Goal: Information Seeking & Learning: Learn about a topic

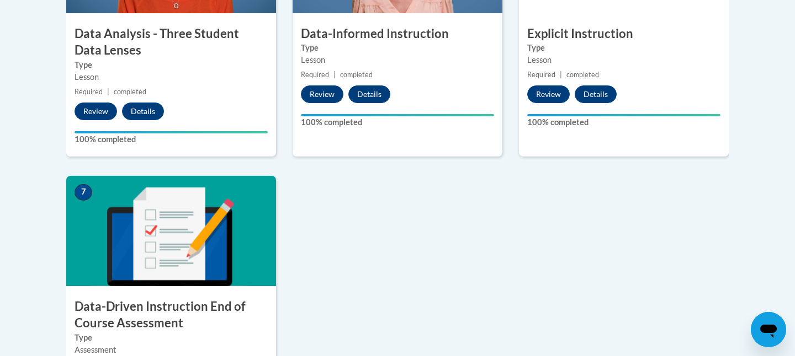
scroll to position [1096, 0]
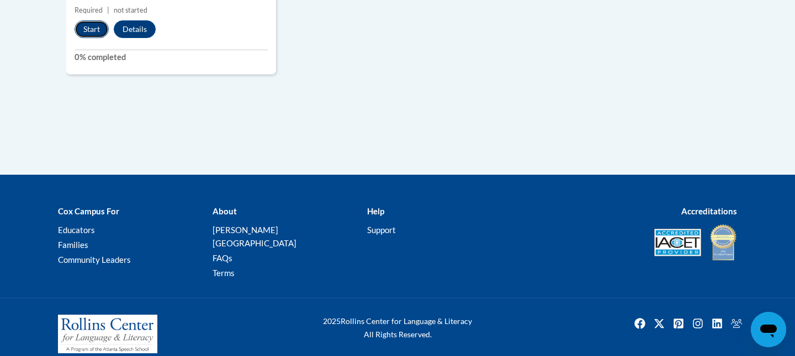
click at [93, 28] on button "Start" at bounding box center [91, 29] width 34 height 18
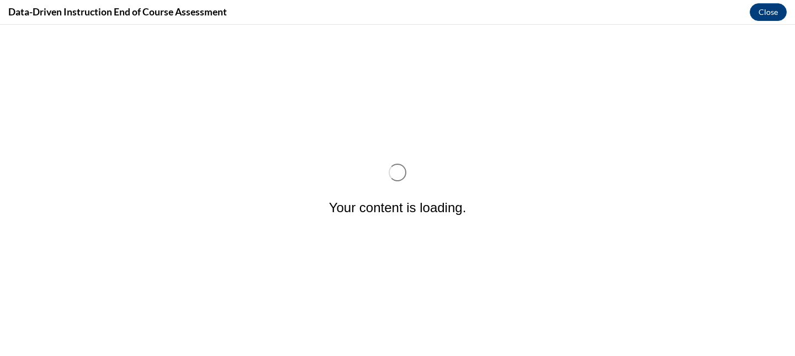
scroll to position [0, 0]
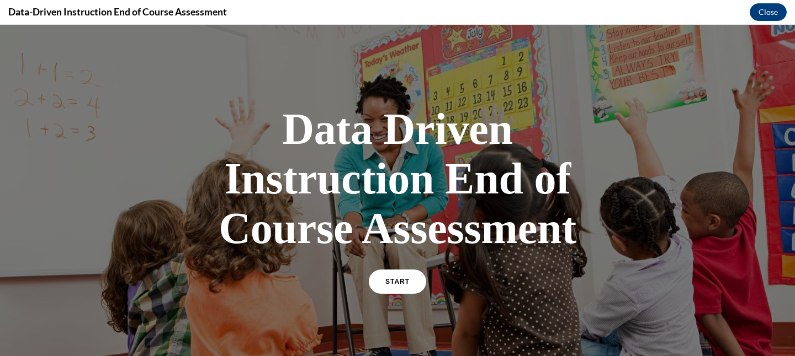
click at [412, 269] on div "Data Driven Instruction End of Course Assessment START" at bounding box center [397, 198] width 386 height 210
click at [413, 271] on link "START" at bounding box center [397, 281] width 60 height 25
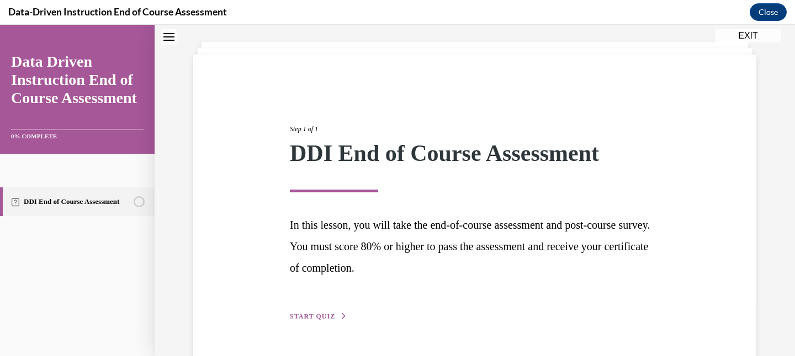
scroll to position [87, 0]
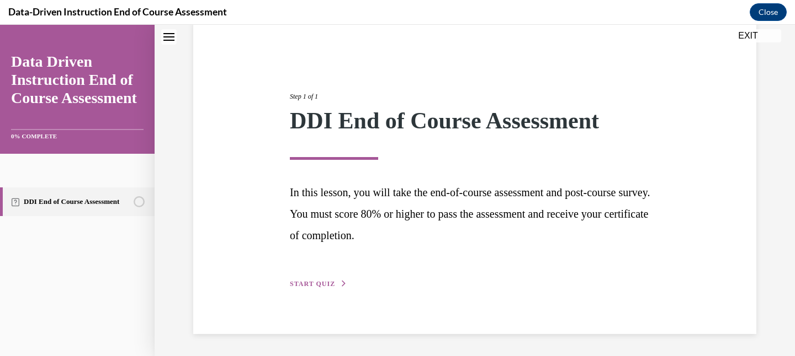
click at [334, 285] on button "START QUIZ" at bounding box center [318, 284] width 57 height 10
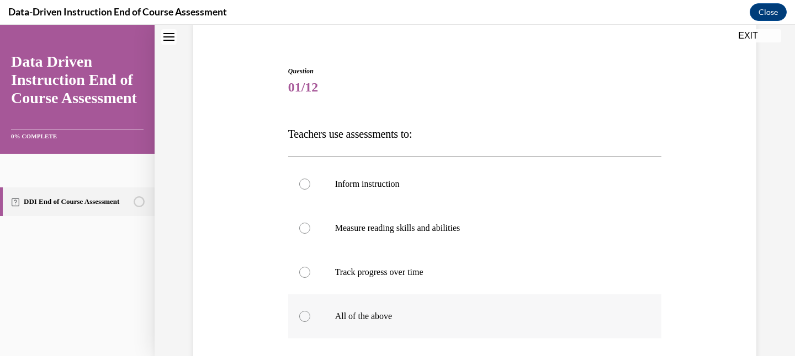
click at [365, 316] on p "All of the above" at bounding box center [484, 316] width 299 height 11
click at [310, 316] on input "All of the above" at bounding box center [304, 316] width 11 height 11
radio input "true"
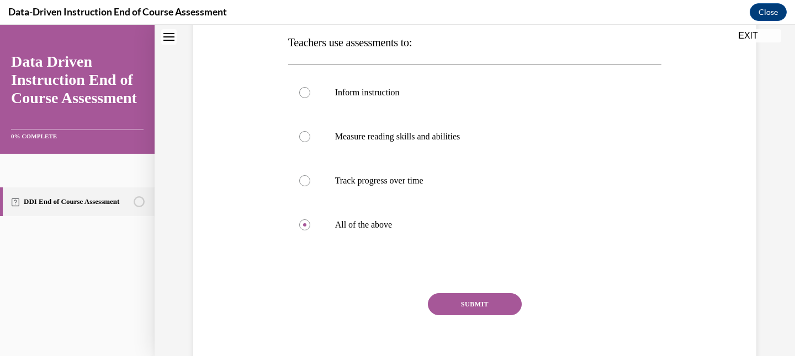
click at [455, 287] on div "Question 01/12 Teachers use assessments to: Inform instruction Measure reading …" at bounding box center [475, 179] width 374 height 409
click at [456, 296] on button "SUBMIT" at bounding box center [475, 305] width 94 height 22
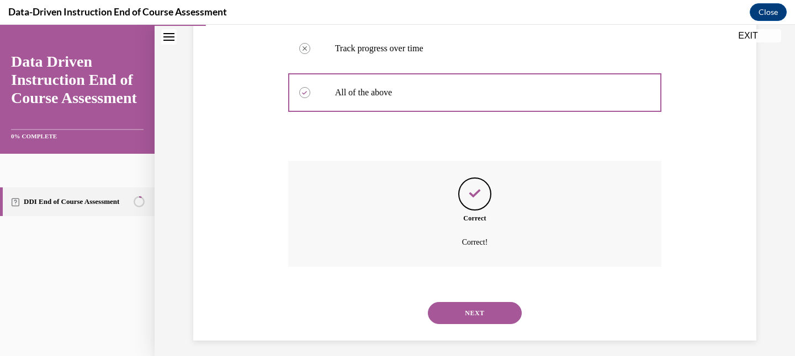
scroll to position [318, 0]
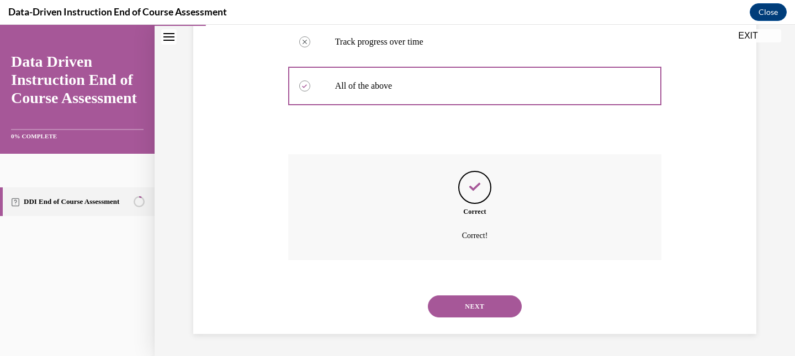
click at [473, 297] on button "NEXT" at bounding box center [475, 307] width 94 height 22
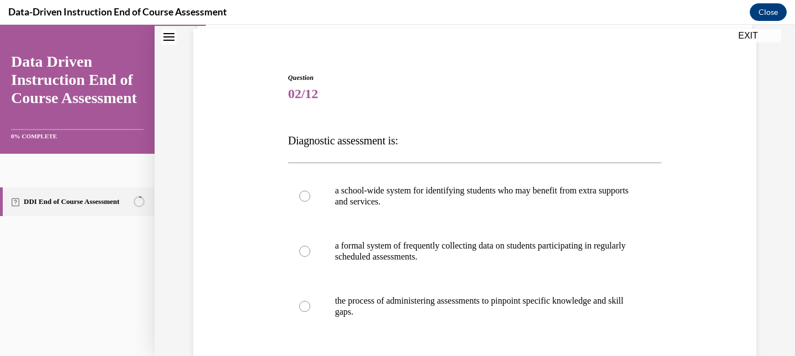
scroll to position [81, 0]
click at [453, 207] on label "a school-wide system for identifying students who may benefit from extra suppor…" at bounding box center [475, 195] width 374 height 55
click at [310, 201] on input "a school-wide system for identifying students who may benefit from extra suppor…" at bounding box center [304, 195] width 11 height 11
radio input "true"
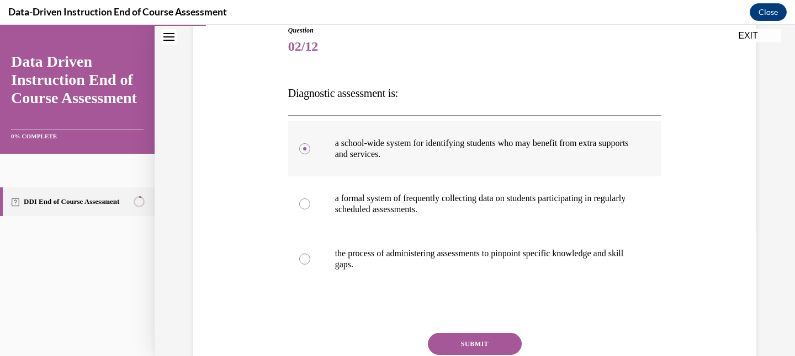
scroll to position [172, 0]
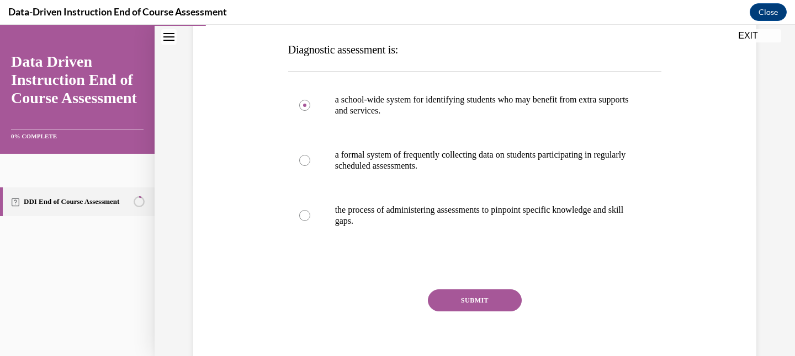
click at [473, 301] on button "SUBMIT" at bounding box center [475, 301] width 94 height 22
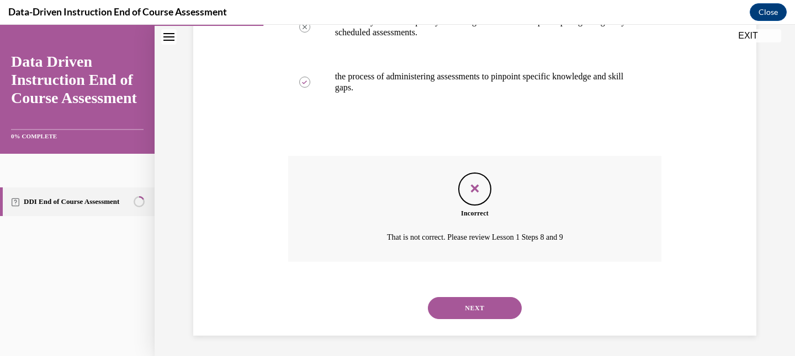
scroll to position [307, 0]
click at [470, 319] on div "NEXT" at bounding box center [475, 307] width 374 height 44
click at [467, 306] on button "NEXT" at bounding box center [475, 307] width 94 height 22
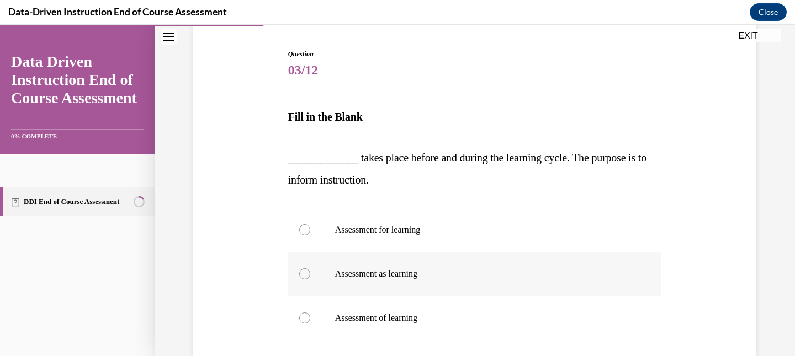
scroll to position [108, 0]
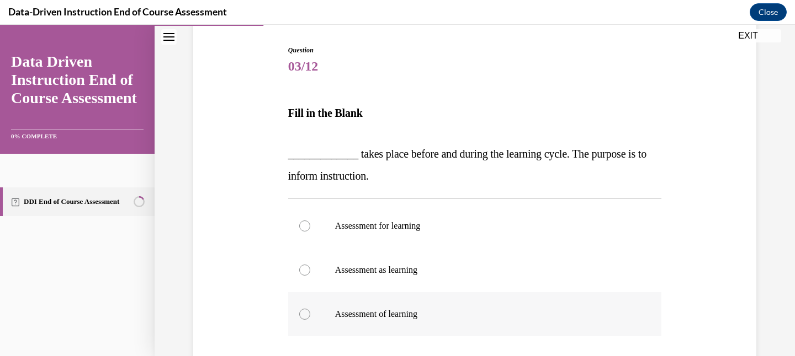
click at [447, 310] on p "Assessment of learning" at bounding box center [484, 314] width 299 height 11
click at [310, 310] on input "Assessment of learning" at bounding box center [304, 314] width 11 height 11
radio input "true"
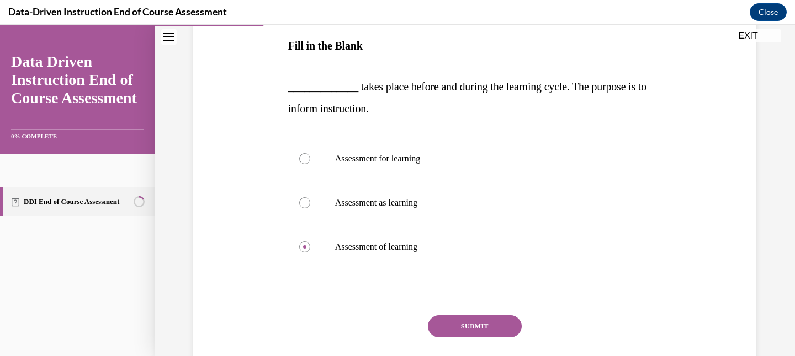
click at [513, 322] on button "SUBMIT" at bounding box center [475, 327] width 94 height 22
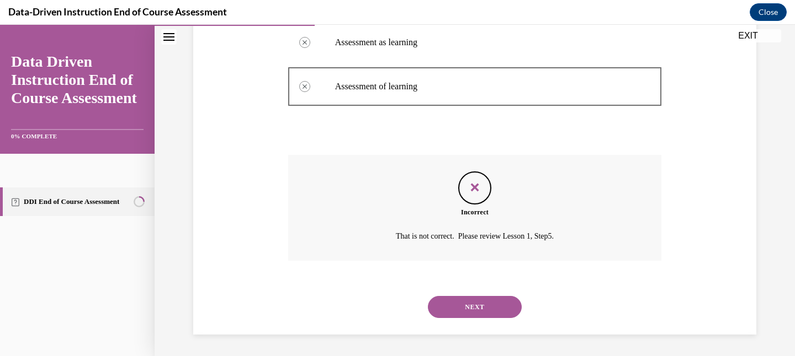
scroll to position [337, 0]
click at [504, 308] on button "NEXT" at bounding box center [475, 307] width 94 height 22
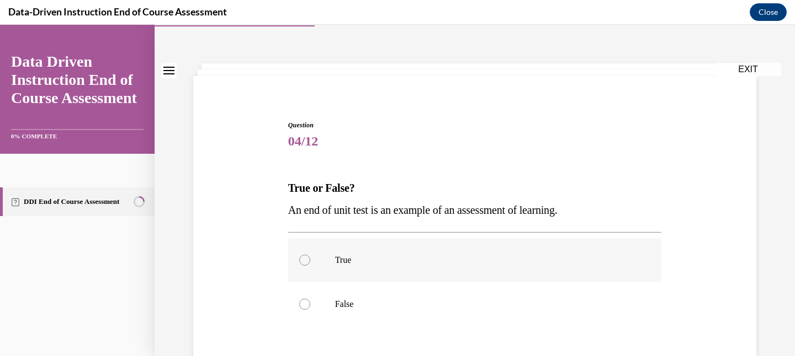
scroll to position [36, 0]
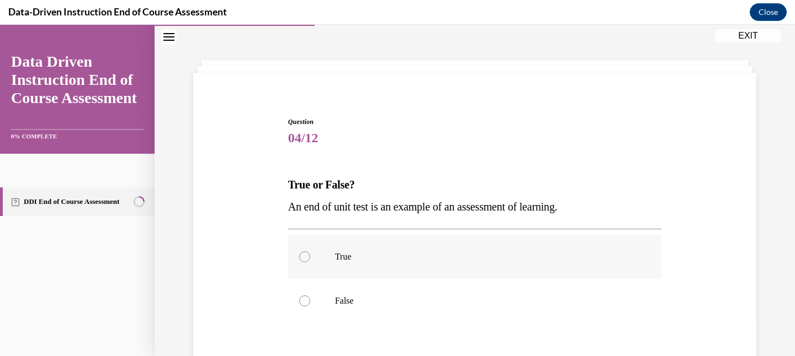
click at [504, 275] on label "True" at bounding box center [475, 257] width 374 height 44
click at [310, 263] on input "True" at bounding box center [304, 257] width 11 height 11
radio input "true"
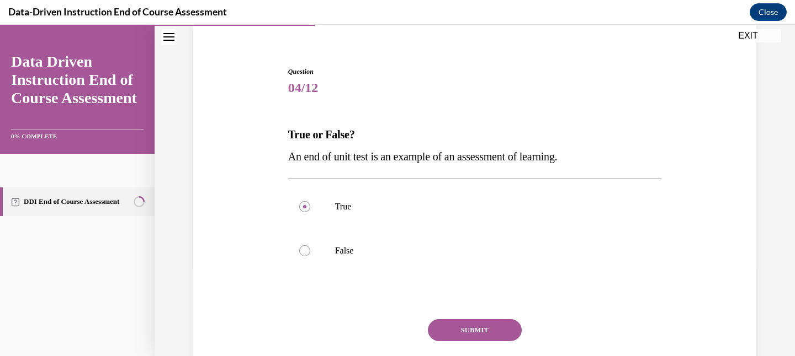
click at [491, 329] on button "SUBMIT" at bounding box center [475, 331] width 94 height 22
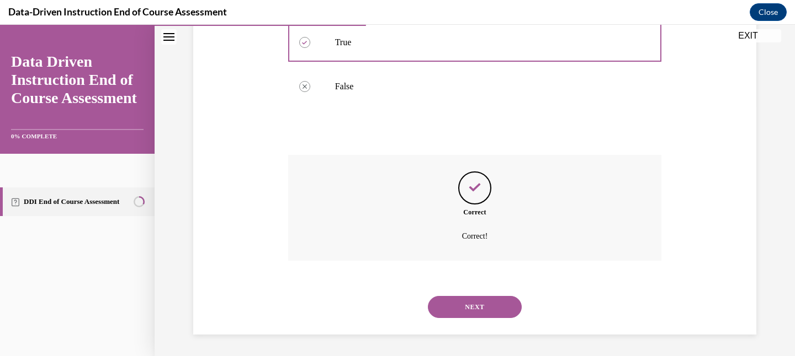
scroll to position [252, 0]
click at [492, 307] on button "NEXT" at bounding box center [475, 307] width 94 height 22
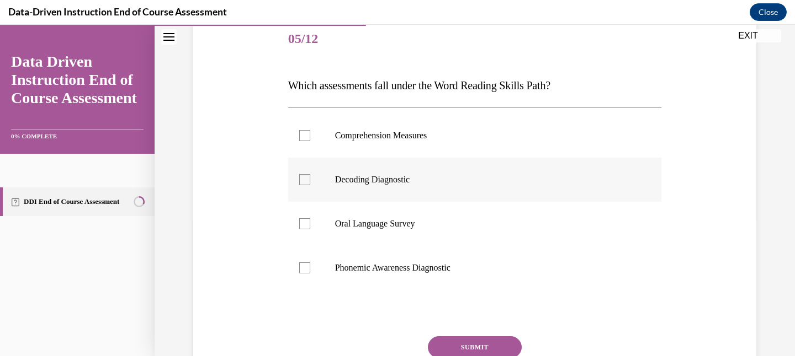
scroll to position [137, 0]
click at [424, 183] on p "Decoding Diagnostic" at bounding box center [484, 178] width 299 height 11
click at [310, 183] on input "Decoding Diagnostic" at bounding box center [304, 178] width 11 height 11
checkbox input "true"
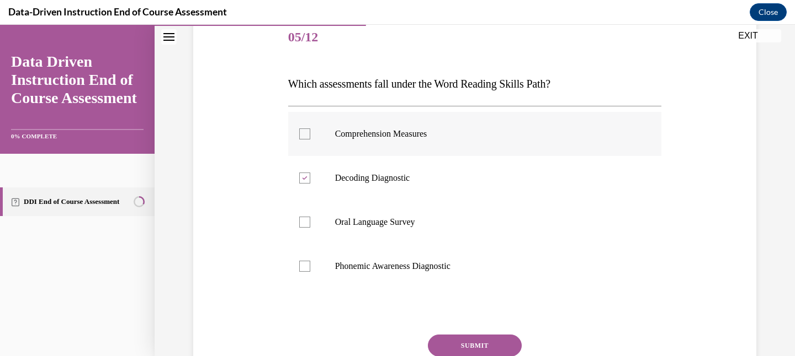
click at [429, 147] on label "Comprehension Measures" at bounding box center [475, 134] width 374 height 44
click at [310, 140] on input "Comprehension Measures" at bounding box center [304, 134] width 11 height 11
checkbox input "true"
click at [464, 337] on button "SUBMIT" at bounding box center [475, 346] width 94 height 22
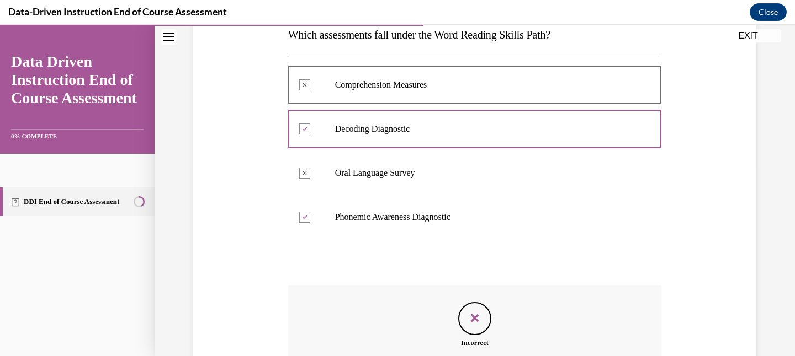
scroll to position [302, 0]
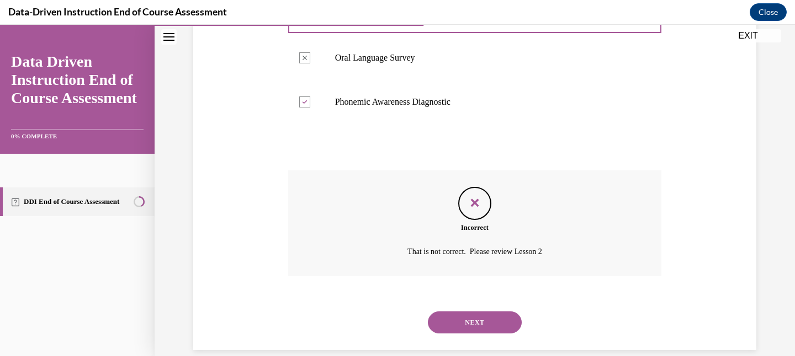
click at [471, 319] on button "NEXT" at bounding box center [475, 323] width 94 height 22
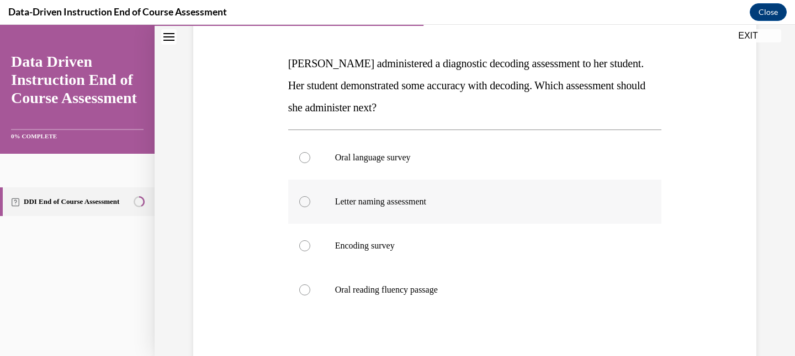
scroll to position [161, 0]
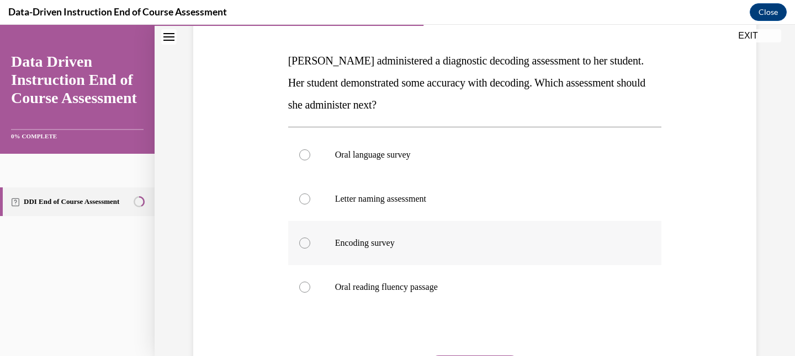
click at [449, 253] on label "Encoding survey" at bounding box center [475, 243] width 374 height 44
click at [310, 249] on input "Encoding survey" at bounding box center [304, 243] width 11 height 11
radio input "true"
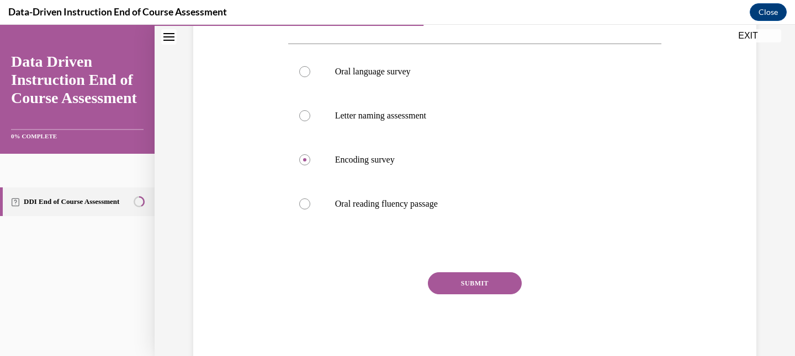
click at [465, 286] on button "SUBMIT" at bounding box center [475, 284] width 94 height 22
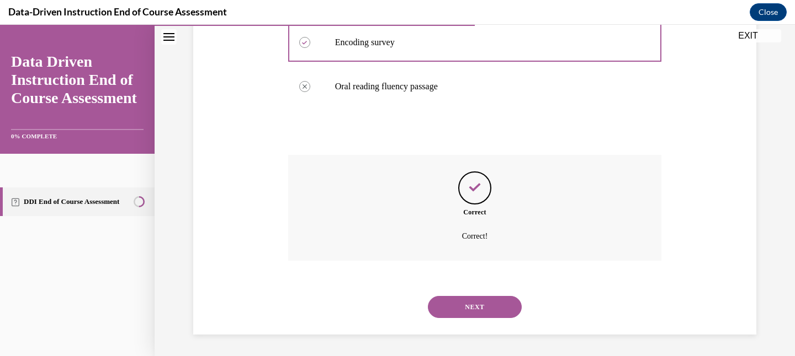
scroll to position [362, 0]
click at [471, 302] on button "NEXT" at bounding box center [475, 307] width 94 height 22
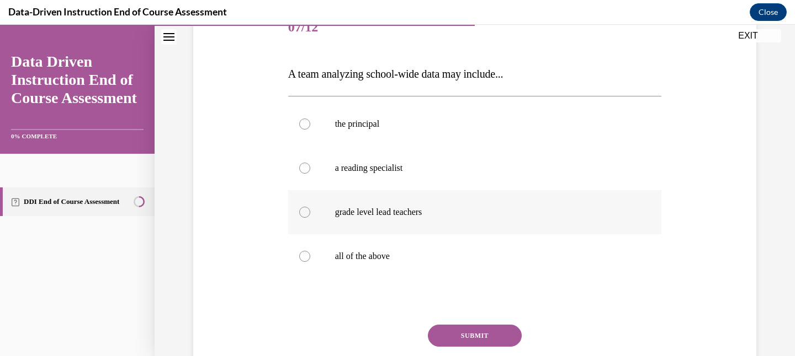
scroll to position [151, 0]
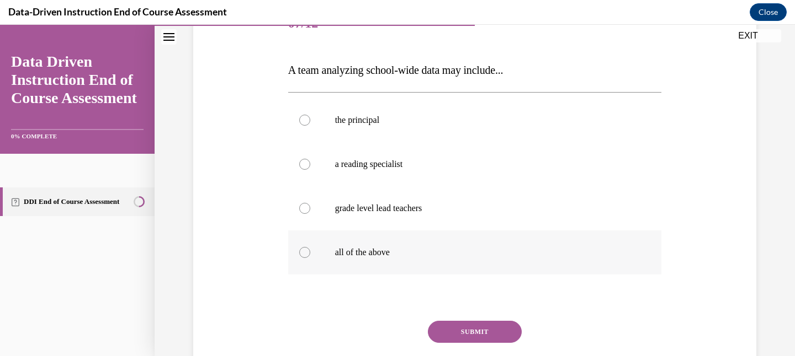
click at [470, 264] on label "all of the above" at bounding box center [475, 253] width 374 height 44
click at [310, 258] on input "all of the above" at bounding box center [304, 252] width 11 height 11
radio input "true"
click at [469, 320] on div "Question 07/12 A team analyzing school-wide data may include... the principal a…" at bounding box center [475, 206] width 374 height 409
click at [473, 328] on button "SUBMIT" at bounding box center [475, 332] width 94 height 22
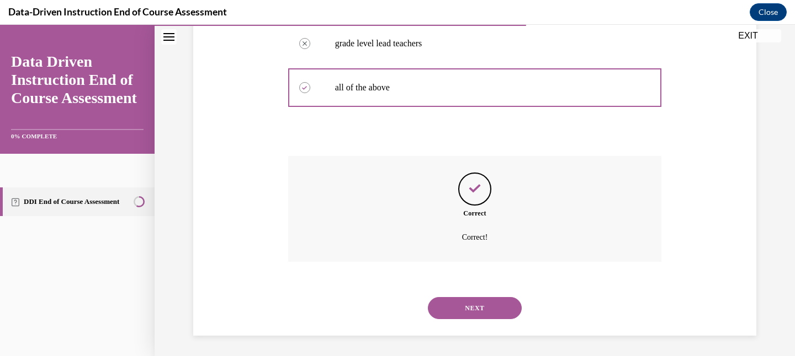
scroll to position [318, 0]
click at [477, 318] on div "NEXT" at bounding box center [475, 307] width 374 height 44
click at [478, 315] on button "NEXT" at bounding box center [475, 307] width 94 height 22
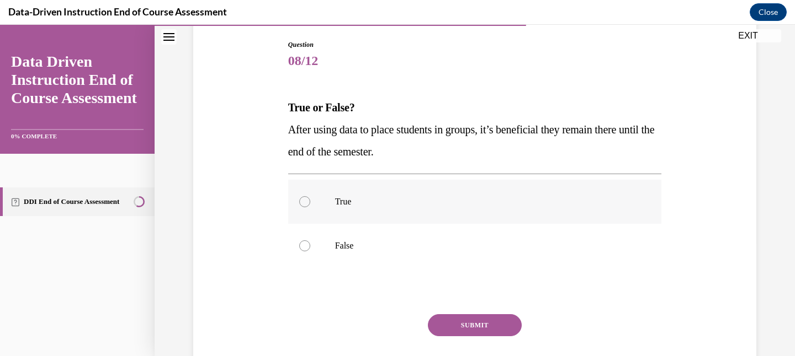
scroll to position [118, 0]
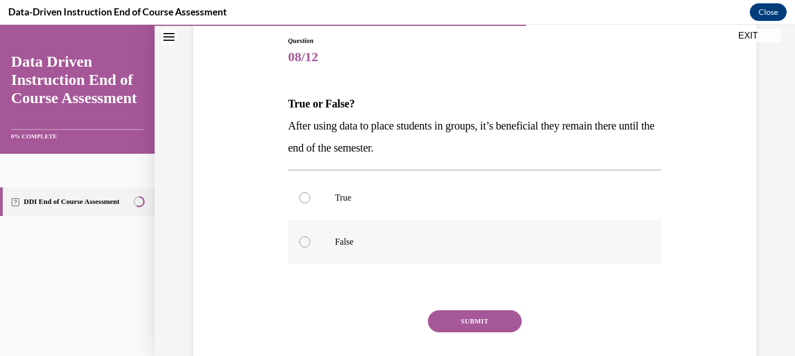
click at [471, 240] on p "False" at bounding box center [484, 242] width 299 height 11
click at [310, 240] on input "False" at bounding box center [304, 242] width 11 height 11
radio input "true"
click at [478, 329] on button "SUBMIT" at bounding box center [475, 322] width 94 height 22
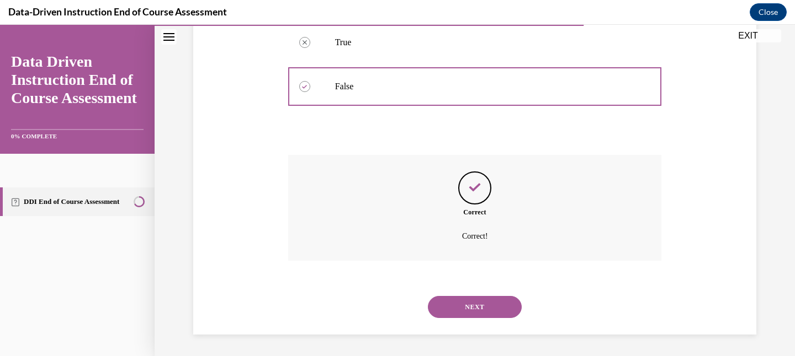
scroll to position [274, 0]
click at [480, 305] on button "NEXT" at bounding box center [475, 307] width 94 height 22
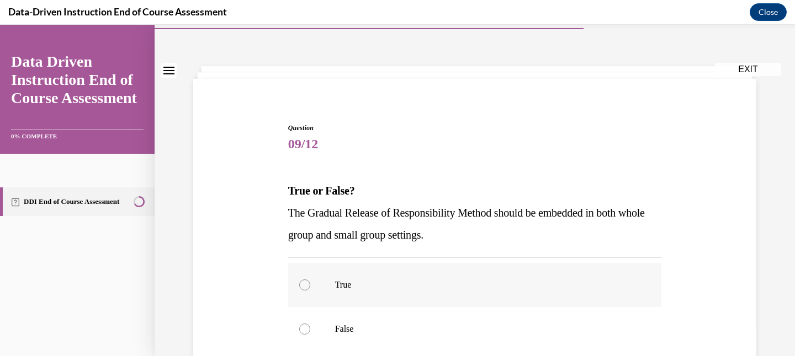
scroll to position [39, 0]
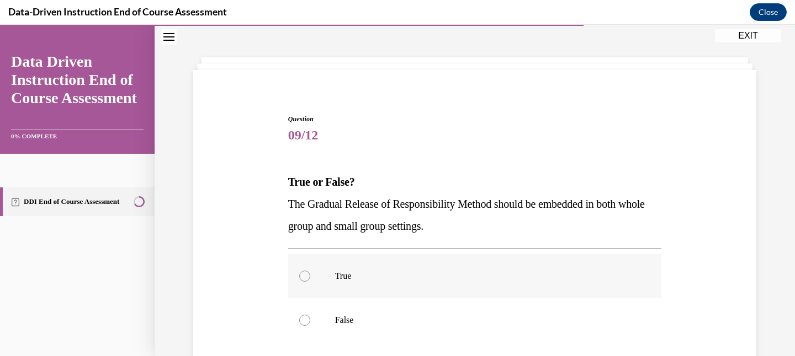
click at [477, 279] on p "True" at bounding box center [484, 276] width 299 height 11
click at [310, 279] on input "True" at bounding box center [304, 276] width 11 height 11
radio input "true"
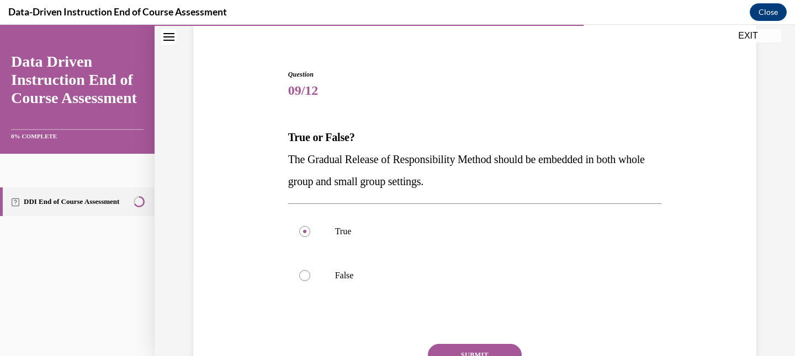
click at [482, 351] on button "SUBMIT" at bounding box center [475, 355] width 94 height 22
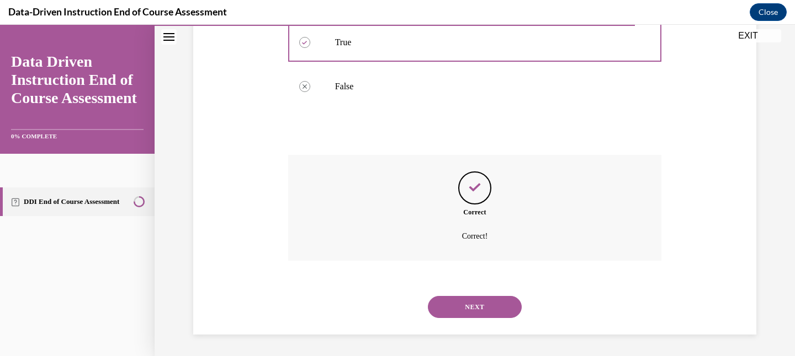
scroll to position [274, 0]
click at [488, 302] on button "NEXT" at bounding box center [475, 307] width 94 height 22
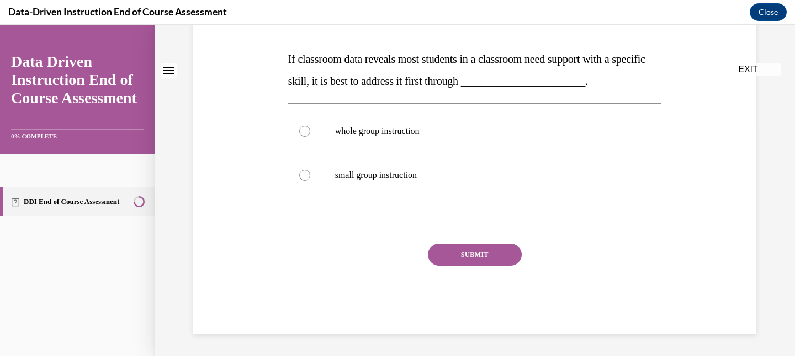
scroll to position [0, 0]
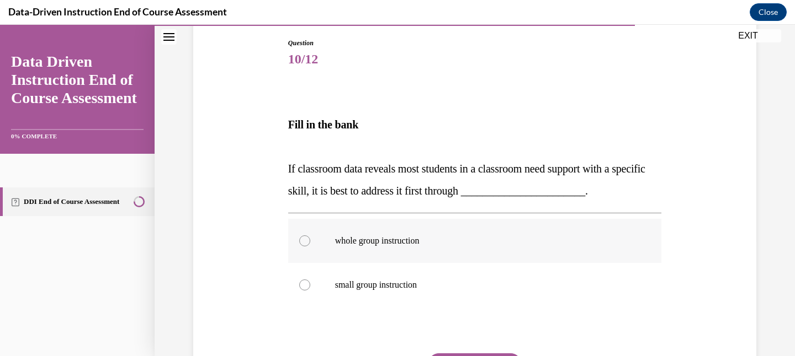
click at [485, 263] on label "whole group instruction" at bounding box center [475, 241] width 374 height 44
click at [310, 247] on input "whole group instruction" at bounding box center [304, 241] width 11 height 11
radio input "true"
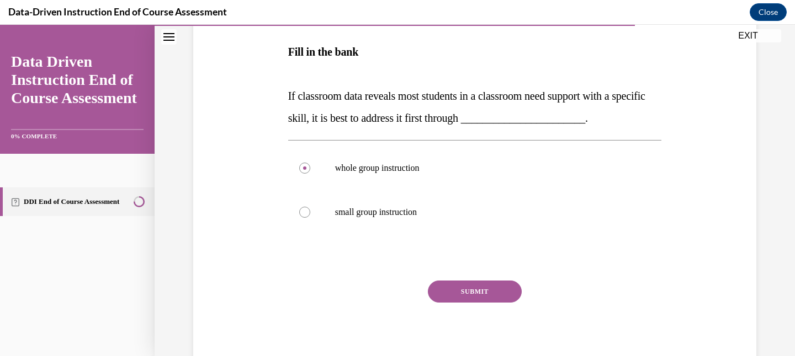
click at [478, 286] on button "SUBMIT" at bounding box center [475, 292] width 94 height 22
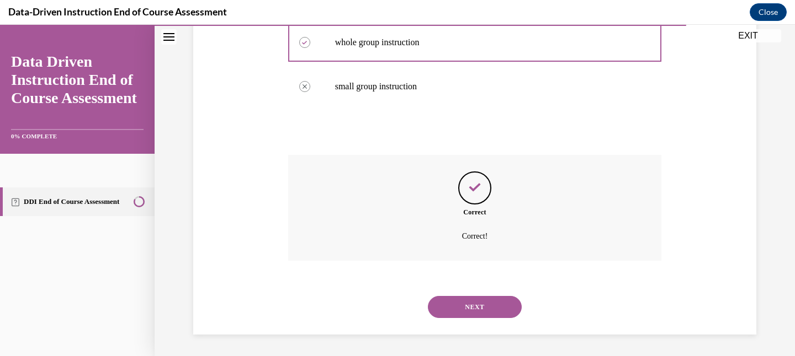
scroll to position [315, 0]
click at [479, 302] on button "NEXT" at bounding box center [475, 307] width 94 height 22
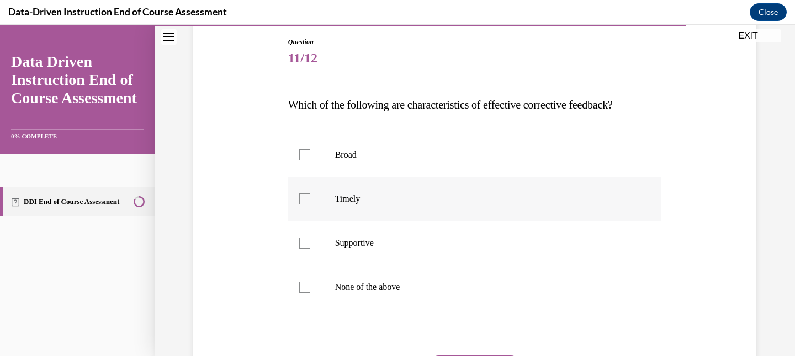
scroll to position [118, 0]
click at [358, 207] on label "Timely" at bounding box center [475, 198] width 374 height 44
click at [310, 204] on input "Timely" at bounding box center [304, 198] width 11 height 11
checkbox input "true"
click at [359, 229] on label "Supportive" at bounding box center [475, 242] width 374 height 44
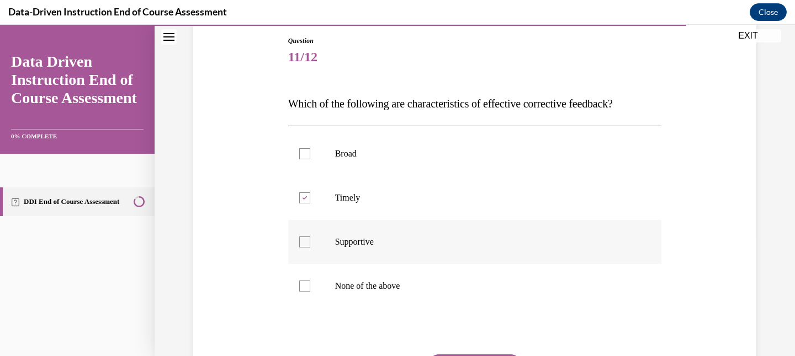
click at [310, 237] on input "Supportive" at bounding box center [304, 242] width 11 height 11
checkbox input "true"
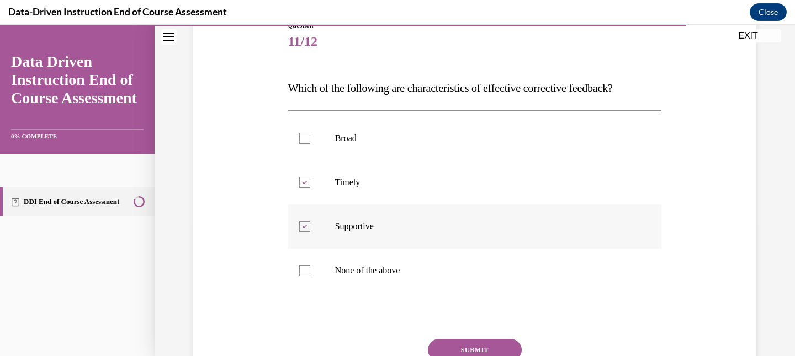
scroll to position [142, 0]
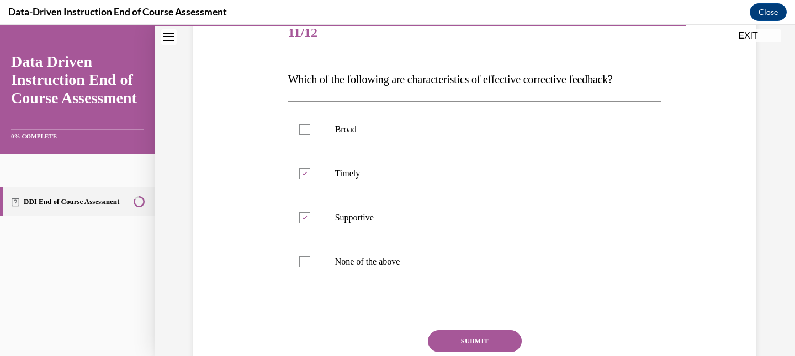
click at [448, 327] on div "Question 11/12 Which of the following are characteristics of effective correcti…" at bounding box center [475, 216] width 374 height 409
click at [452, 336] on button "SUBMIT" at bounding box center [475, 342] width 94 height 22
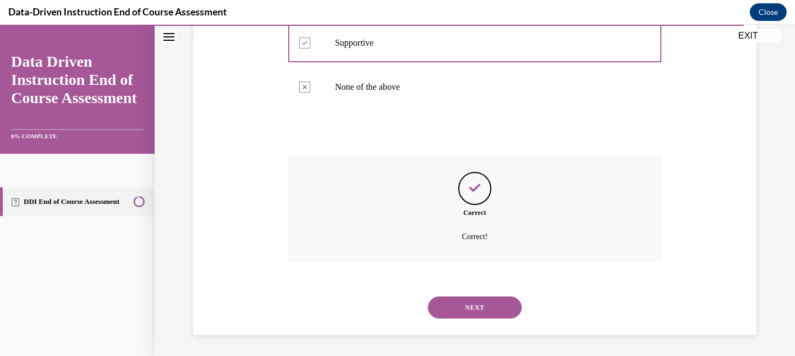
scroll to position [318, 0]
click at [464, 317] on button "NEXT" at bounding box center [475, 307] width 94 height 22
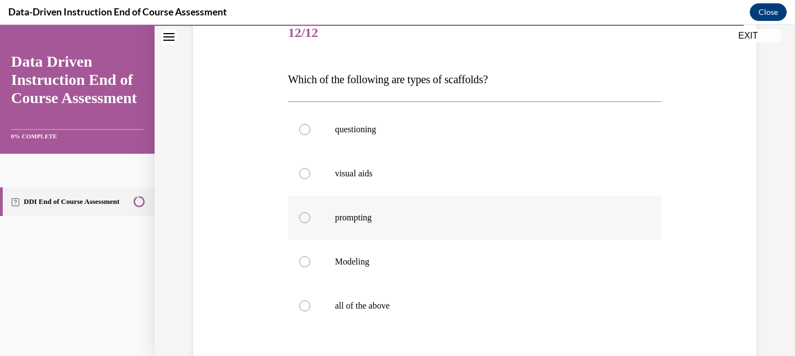
scroll to position [145, 0]
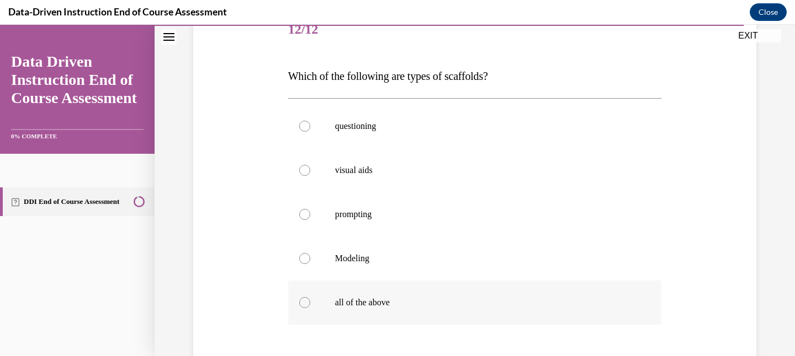
click at [432, 293] on label "all of the above" at bounding box center [475, 303] width 374 height 44
click at [310, 297] on input "all of the above" at bounding box center [304, 302] width 11 height 11
radio input "true"
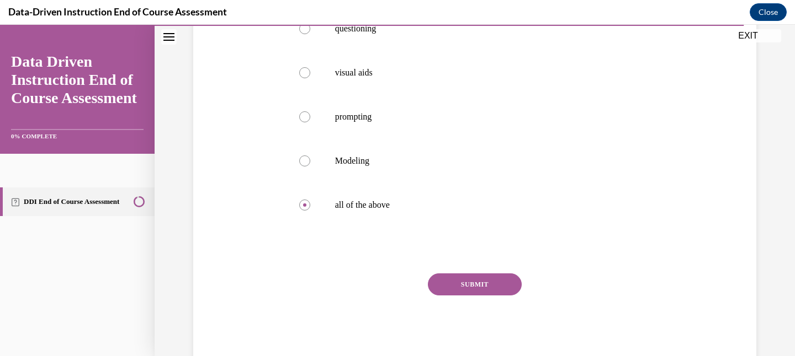
click at [469, 281] on button "SUBMIT" at bounding box center [475, 285] width 94 height 22
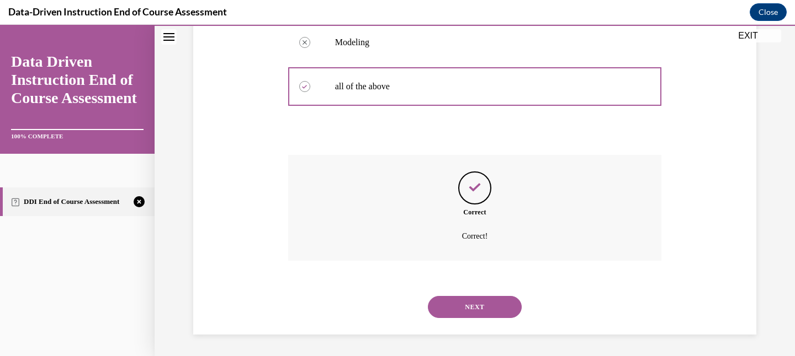
scroll to position [362, 0]
click at [472, 304] on button "NEXT" at bounding box center [475, 307] width 94 height 22
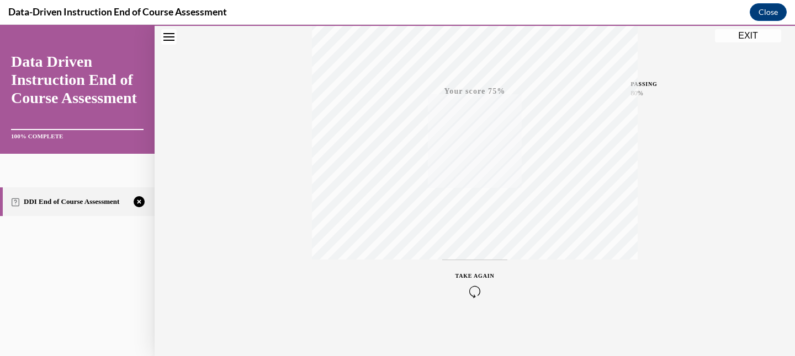
scroll to position [234, 0]
click at [476, 289] on icon "button" at bounding box center [474, 289] width 39 height 12
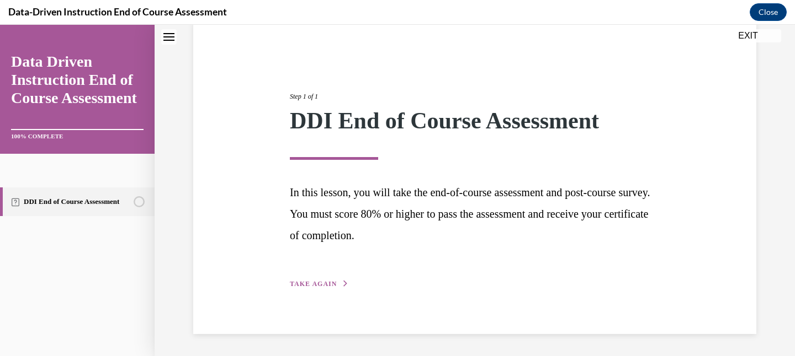
click at [329, 282] on span "TAKE AGAIN" at bounding box center [313, 284] width 47 height 8
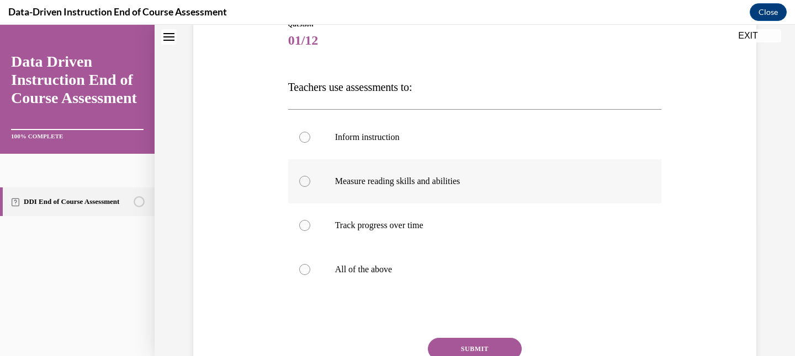
scroll to position [150, 0]
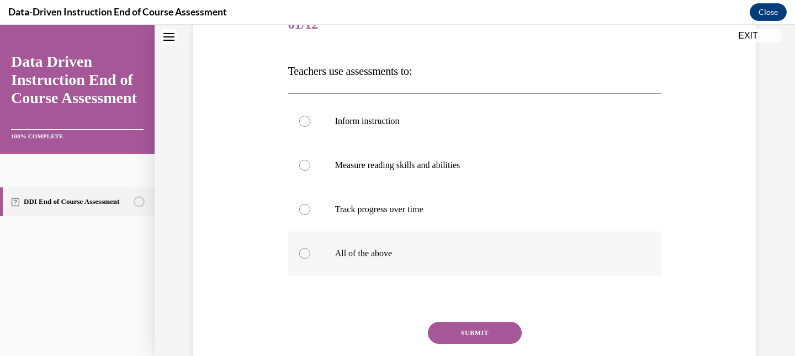
click at [397, 254] on p "All of the above" at bounding box center [484, 253] width 299 height 11
click at [310, 254] on input "All of the above" at bounding box center [304, 253] width 11 height 11
radio input "true"
click at [446, 326] on button "SUBMIT" at bounding box center [475, 333] width 94 height 22
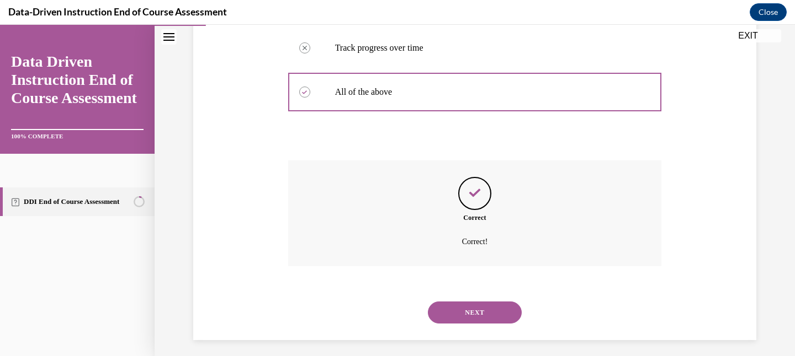
scroll to position [318, 0]
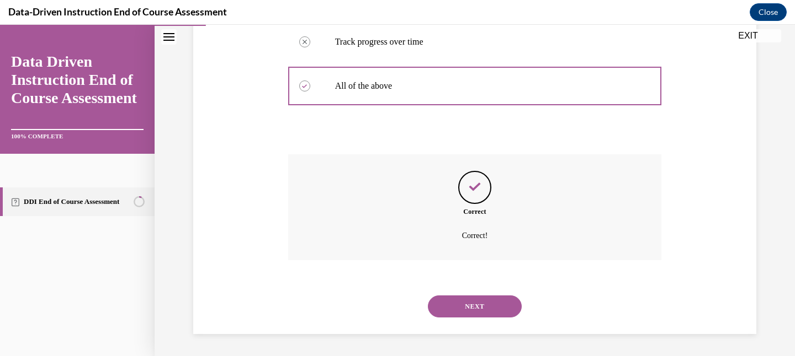
click at [475, 308] on button "NEXT" at bounding box center [475, 307] width 94 height 22
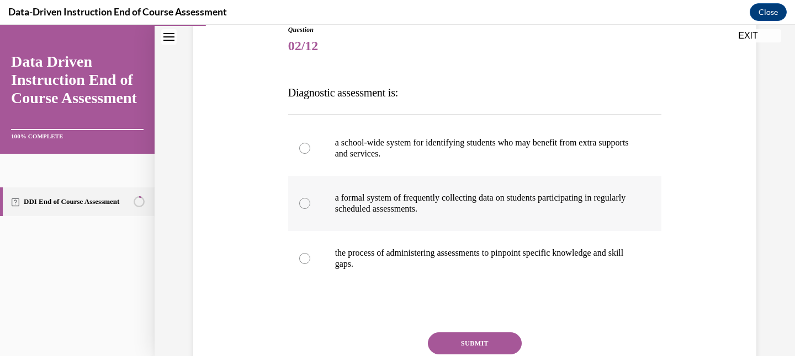
scroll to position [141, 0]
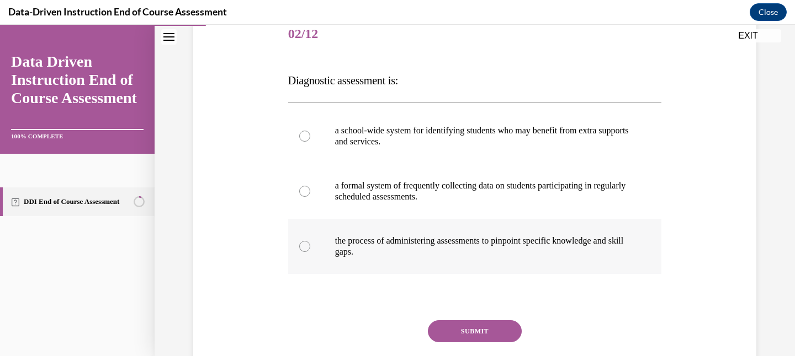
click at [455, 242] on p "the process of administering assessments to pinpoint specific knowledge and ski…" at bounding box center [484, 247] width 299 height 22
click at [310, 242] on input "the process of administering assessments to pinpoint specific knowledge and ski…" at bounding box center [304, 246] width 11 height 11
radio input "true"
click at [461, 332] on button "SUBMIT" at bounding box center [475, 332] width 94 height 22
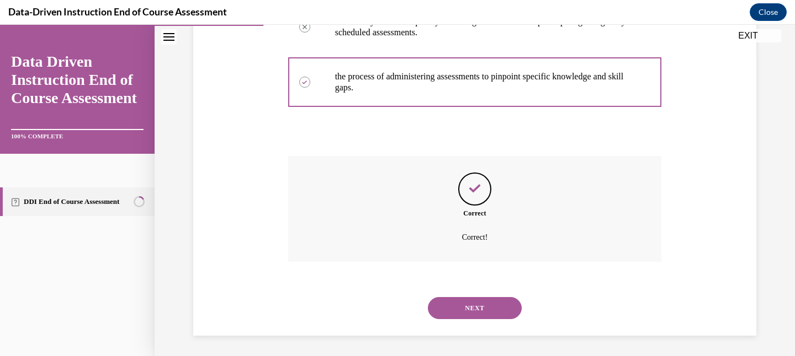
scroll to position [307, 0]
click at [465, 308] on button "NEXT" at bounding box center [475, 307] width 94 height 22
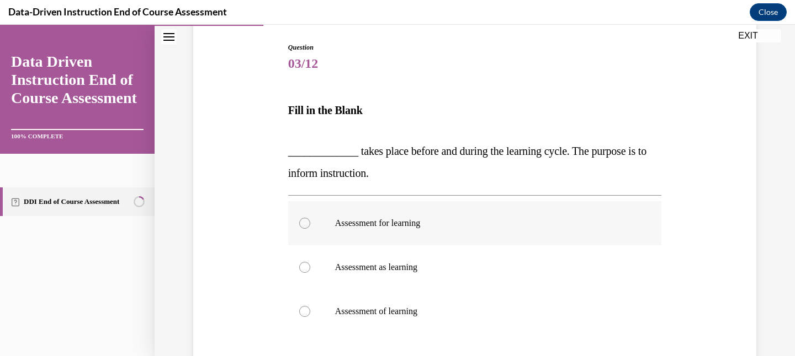
scroll to position [115, 0]
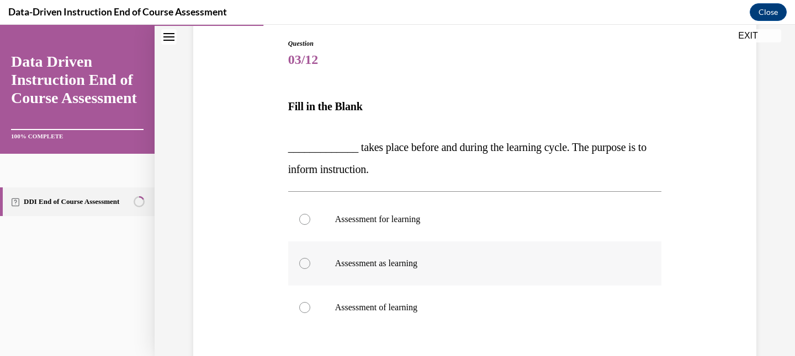
click at [453, 272] on label "Assessment as learning" at bounding box center [475, 264] width 374 height 44
click at [310, 269] on input "Assessment as learning" at bounding box center [304, 263] width 11 height 11
radio input "true"
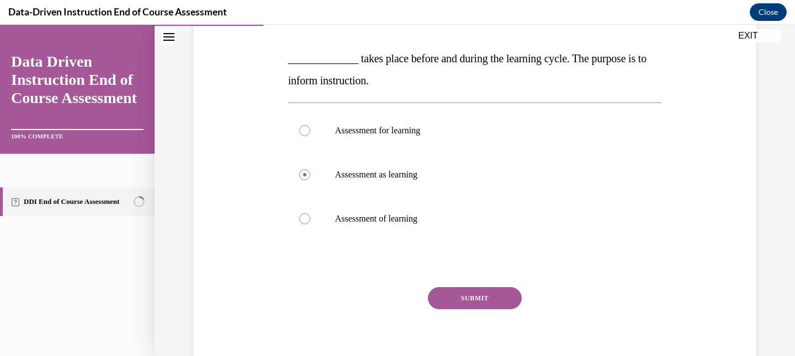
click at [468, 292] on button "SUBMIT" at bounding box center [475, 299] width 94 height 22
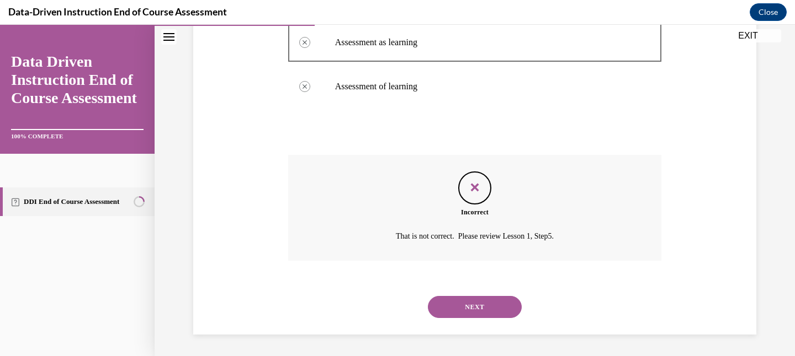
scroll to position [337, 0]
click at [469, 306] on button "NEXT" at bounding box center [475, 307] width 94 height 22
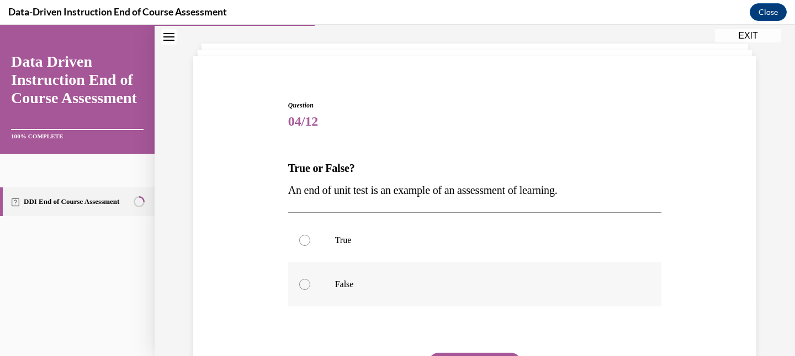
scroll to position [55, 0]
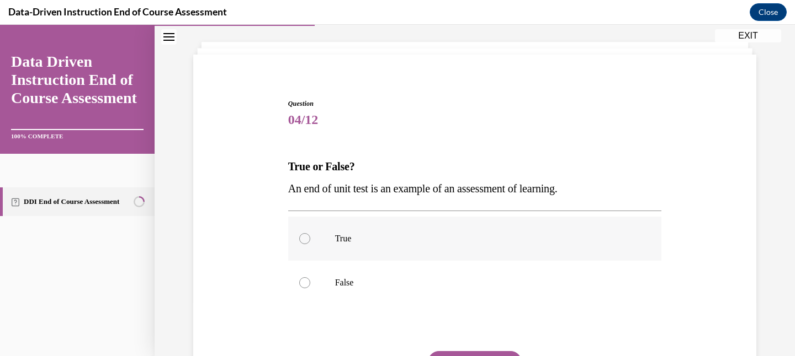
click at [469, 251] on label "True" at bounding box center [475, 239] width 374 height 44
click at [310, 244] on input "True" at bounding box center [304, 238] width 11 height 11
radio input "true"
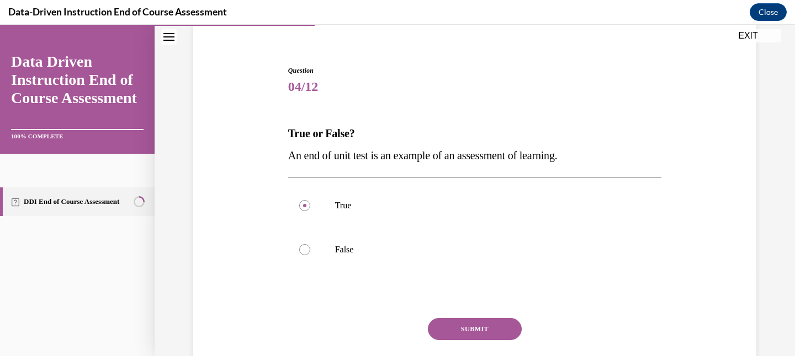
click at [471, 332] on button "SUBMIT" at bounding box center [475, 329] width 94 height 22
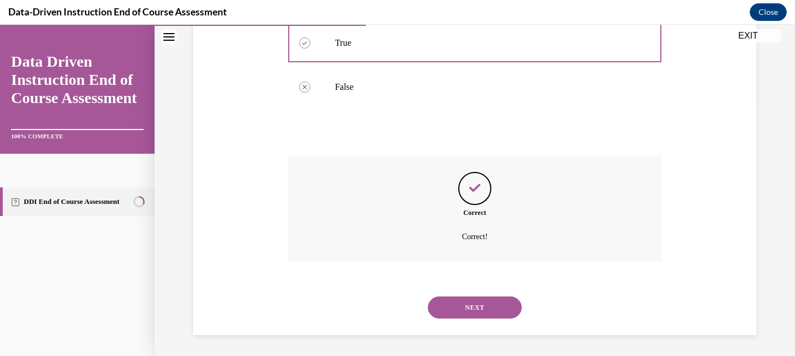
scroll to position [252, 0]
click at [476, 310] on button "NEXT" at bounding box center [475, 307] width 94 height 22
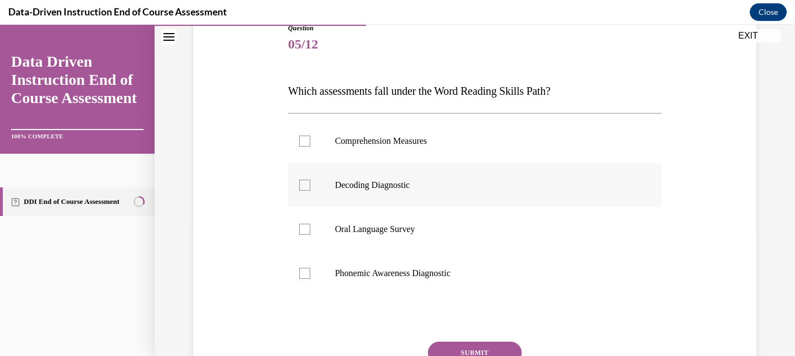
scroll to position [137, 0]
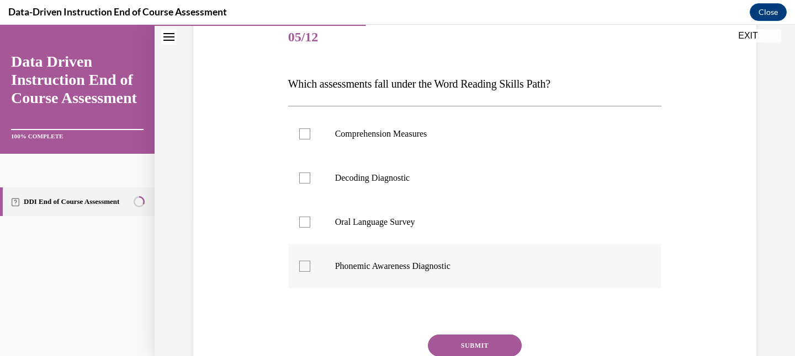
click at [463, 269] on p "Phonemic Awareness Diagnostic" at bounding box center [484, 266] width 299 height 11
click at [310, 269] on input "Phonemic Awareness Diagnostic" at bounding box center [304, 266] width 11 height 11
checkbox input "true"
click at [446, 186] on label "Decoding Diagnostic" at bounding box center [475, 178] width 374 height 44
click at [310, 184] on input "Decoding Diagnostic" at bounding box center [304, 178] width 11 height 11
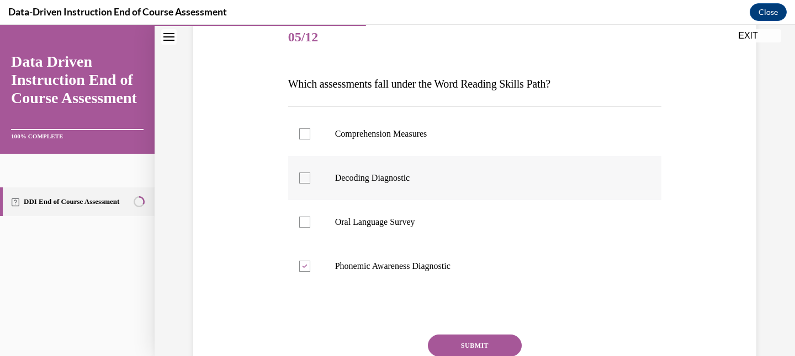
checkbox input "true"
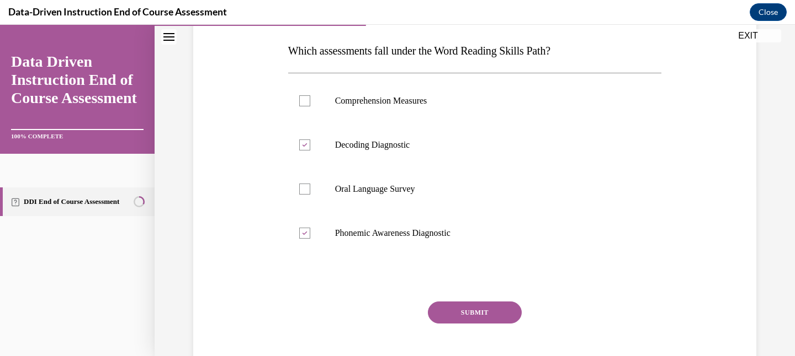
click at [473, 313] on button "SUBMIT" at bounding box center [475, 313] width 94 height 22
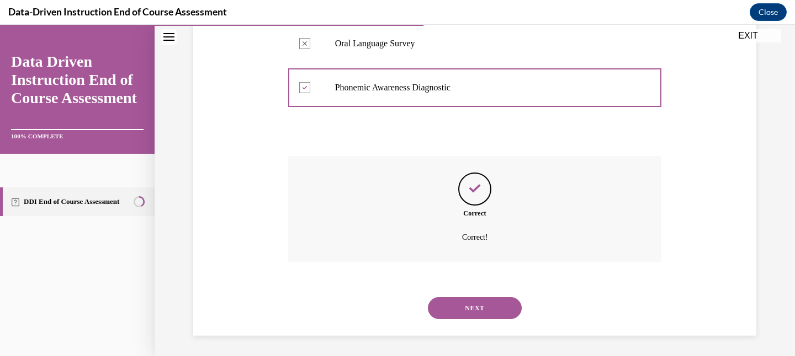
scroll to position [318, 0]
click at [476, 304] on button "NEXT" at bounding box center [475, 307] width 94 height 22
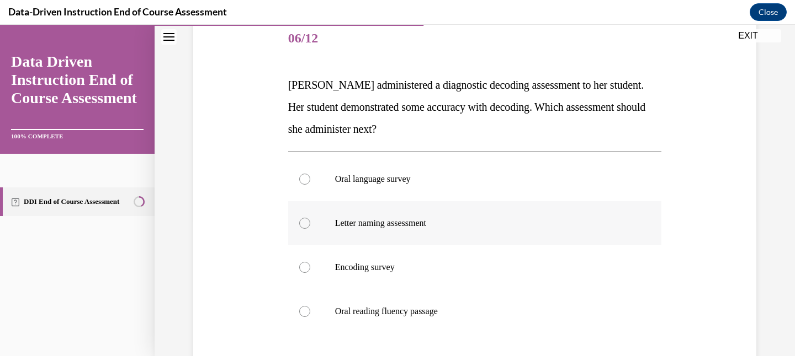
scroll to position [138, 0]
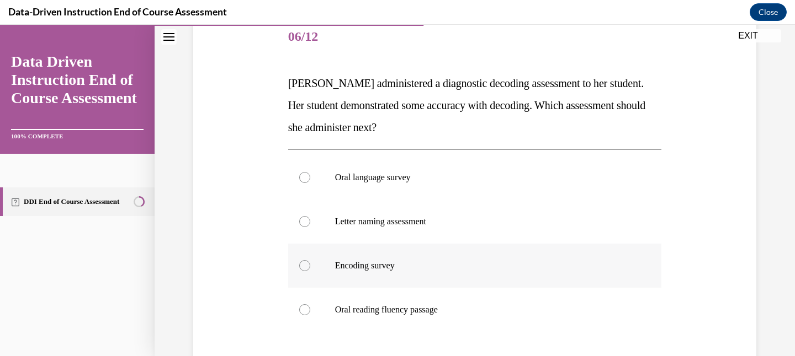
click at [455, 286] on label "Encoding survey" at bounding box center [475, 266] width 374 height 44
click at [310, 272] on input "Encoding survey" at bounding box center [304, 265] width 11 height 11
radio input "true"
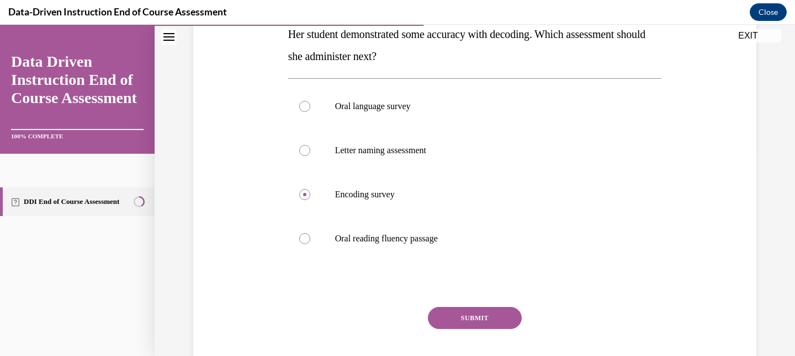
click at [457, 324] on button "SUBMIT" at bounding box center [475, 318] width 94 height 22
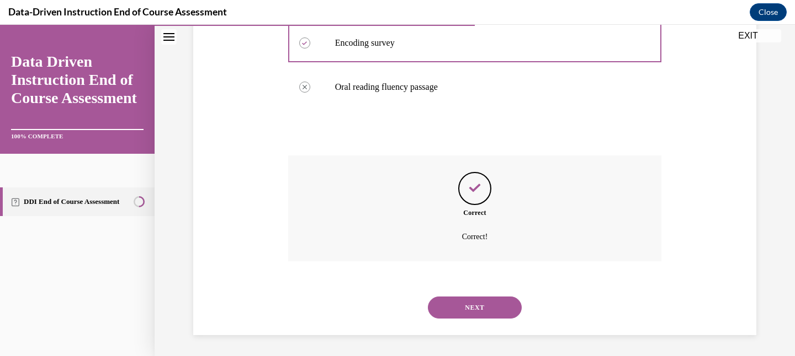
scroll to position [362, 0]
click at [471, 311] on button "NEXT" at bounding box center [475, 307] width 94 height 22
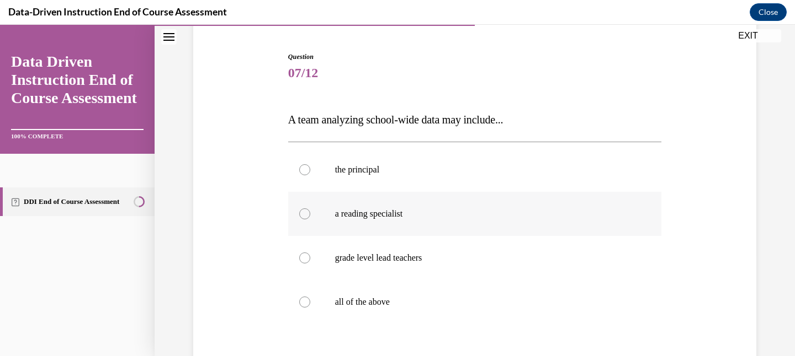
click at [472, 312] on label "all of the above" at bounding box center [475, 302] width 374 height 44
click at [310, 308] on input "all of the above" at bounding box center [304, 302] width 11 height 11
radio input "true"
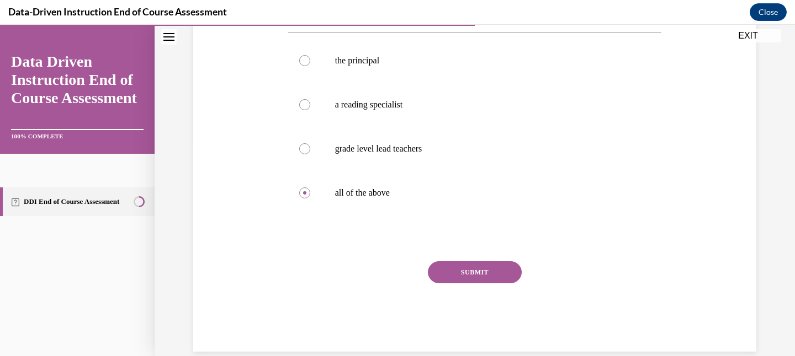
click at [480, 276] on button "SUBMIT" at bounding box center [475, 273] width 94 height 22
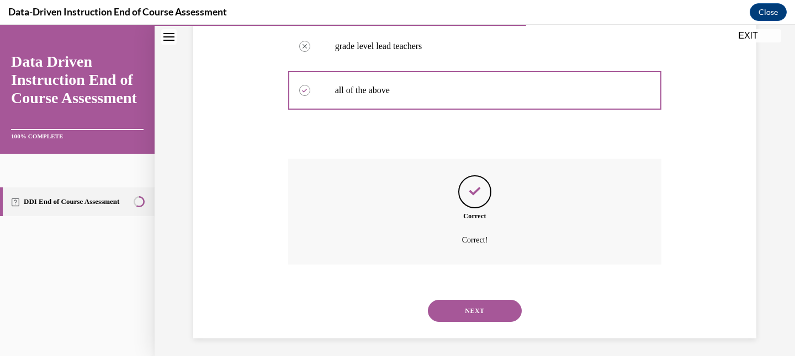
scroll to position [318, 0]
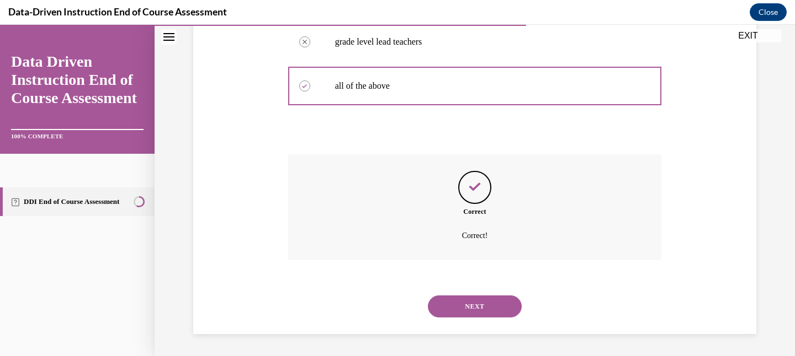
click at [479, 301] on button "NEXT" at bounding box center [475, 307] width 94 height 22
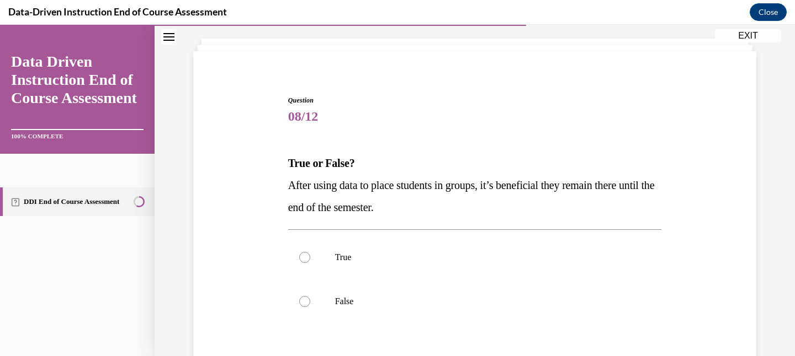
scroll to position [58, 0]
click at [480, 299] on p "False" at bounding box center [484, 301] width 299 height 11
click at [310, 299] on input "False" at bounding box center [304, 301] width 11 height 11
radio input "true"
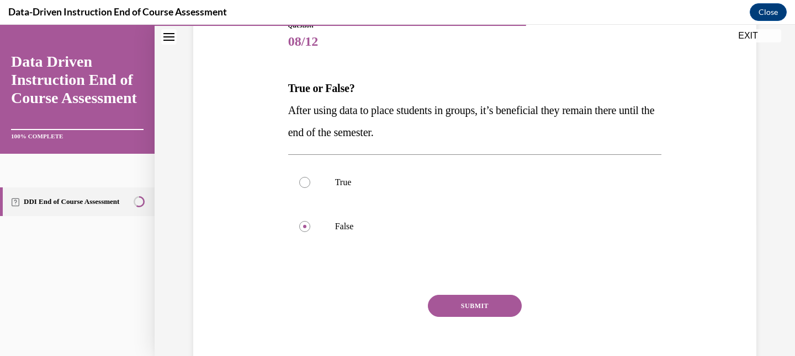
click at [488, 301] on button "SUBMIT" at bounding box center [475, 306] width 94 height 22
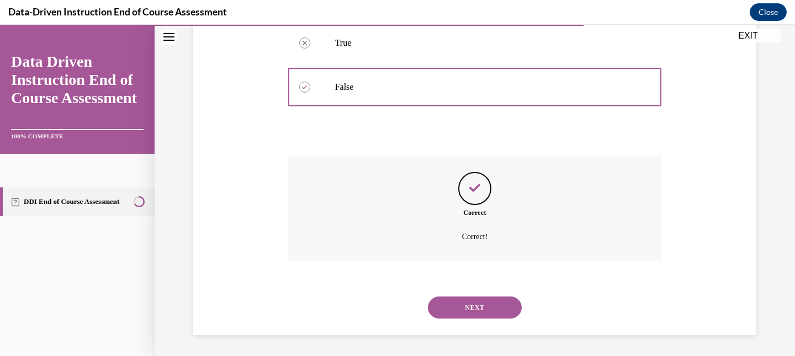
scroll to position [274, 0]
click at [488, 302] on button "NEXT" at bounding box center [475, 307] width 94 height 22
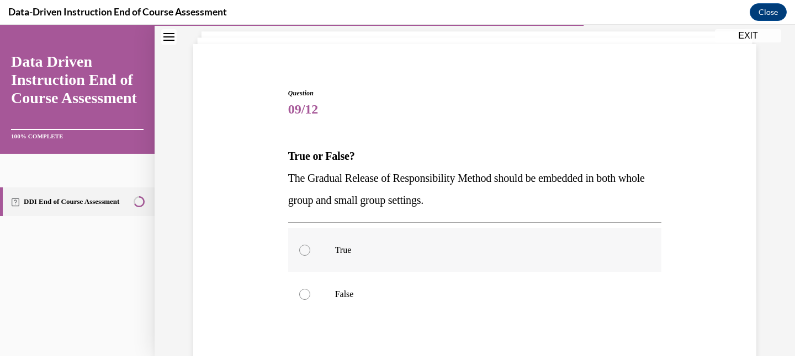
scroll to position [71, 0]
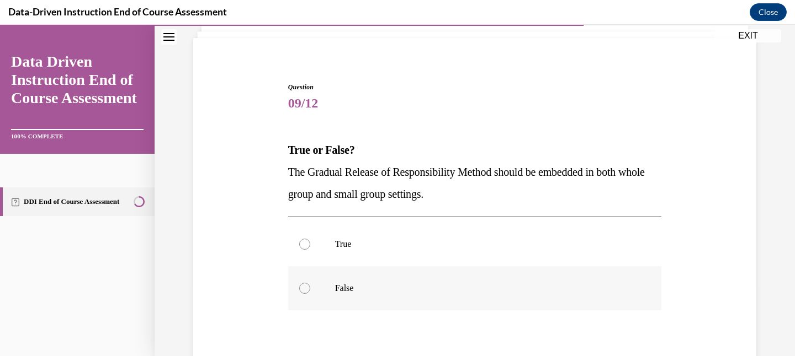
click at [486, 293] on p "False" at bounding box center [484, 288] width 299 height 11
click at [310, 293] on input "False" at bounding box center [304, 288] width 11 height 11
radio input "true"
click at [485, 265] on label "True" at bounding box center [475, 244] width 374 height 44
click at [310, 250] on input "True" at bounding box center [304, 244] width 11 height 11
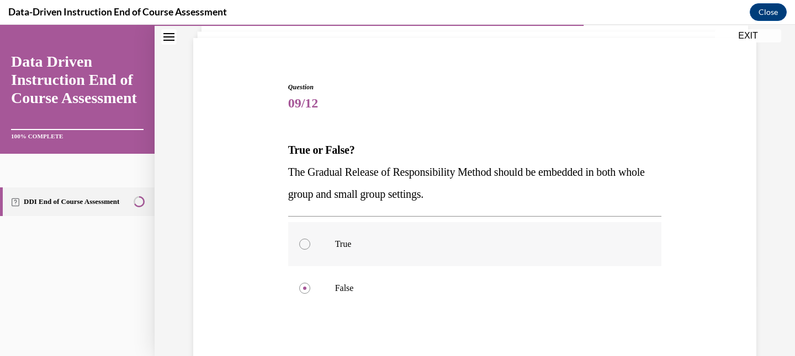
radio input "true"
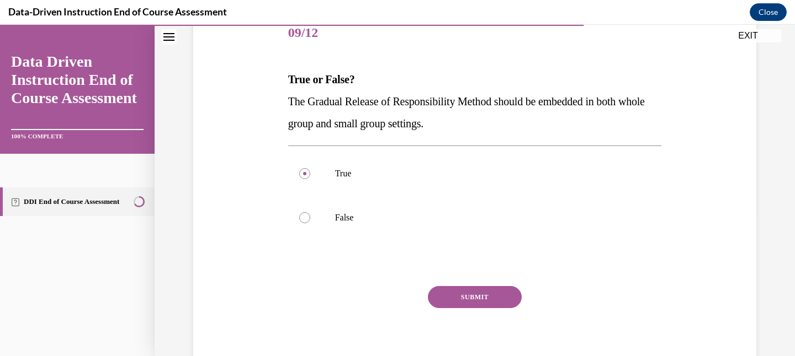
click at [477, 296] on button "SUBMIT" at bounding box center [475, 297] width 94 height 22
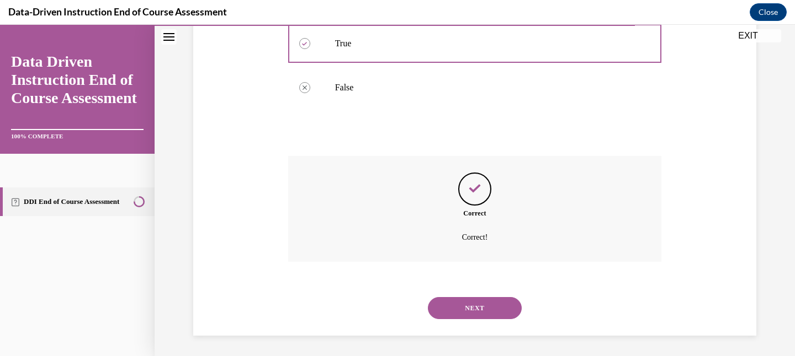
scroll to position [274, 0]
click at [481, 304] on button "NEXT" at bounding box center [475, 307] width 94 height 22
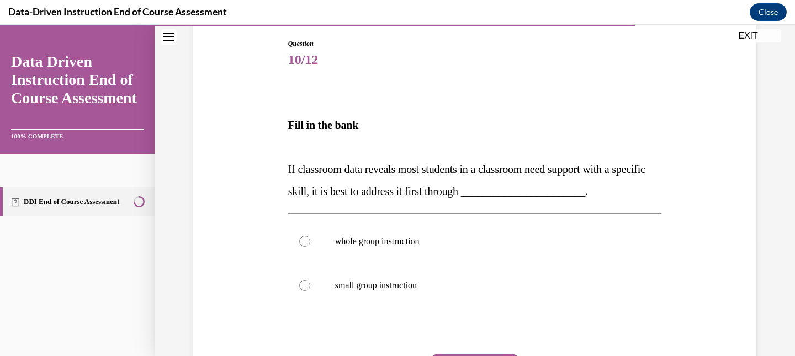
scroll to position [136, 0]
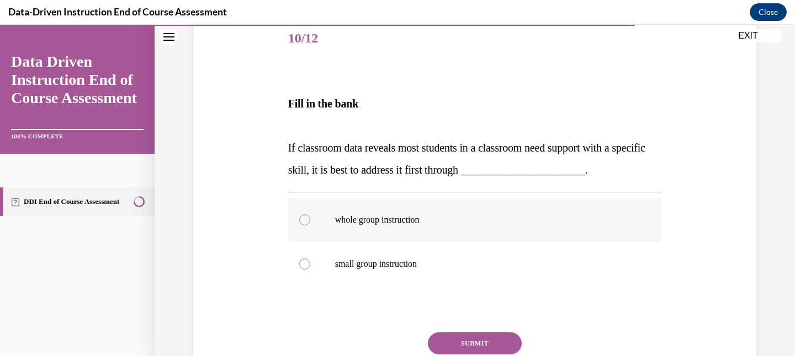
click at [489, 232] on label "whole group instruction" at bounding box center [475, 220] width 374 height 44
click at [310, 226] on input "whole group instruction" at bounding box center [304, 220] width 11 height 11
radio input "true"
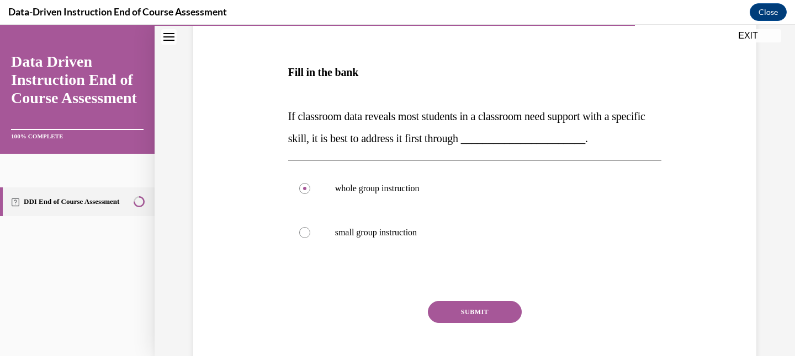
click at [482, 309] on button "SUBMIT" at bounding box center [475, 312] width 94 height 22
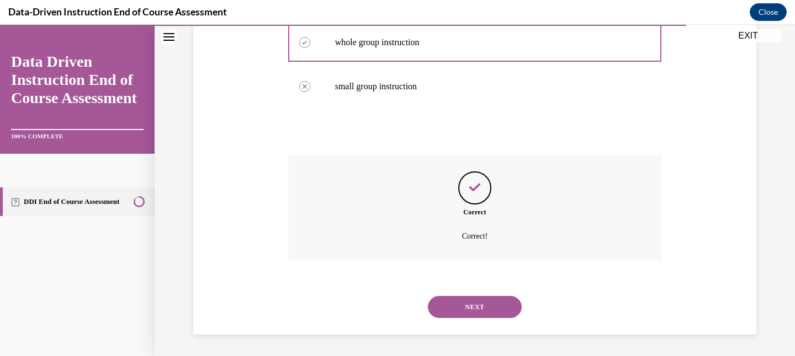
scroll to position [315, 0]
click at [482, 309] on button "NEXT" at bounding box center [475, 307] width 94 height 22
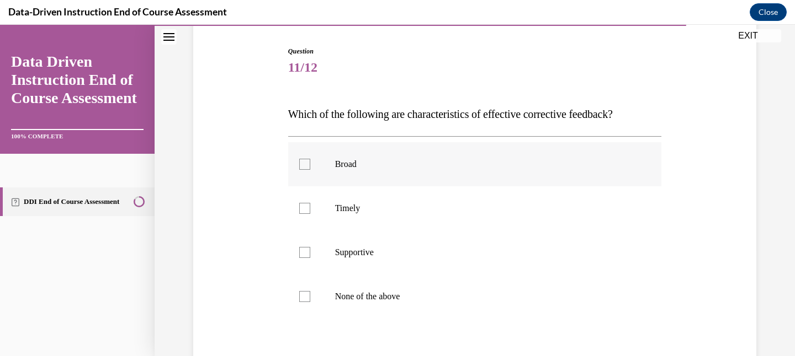
scroll to position [110, 0]
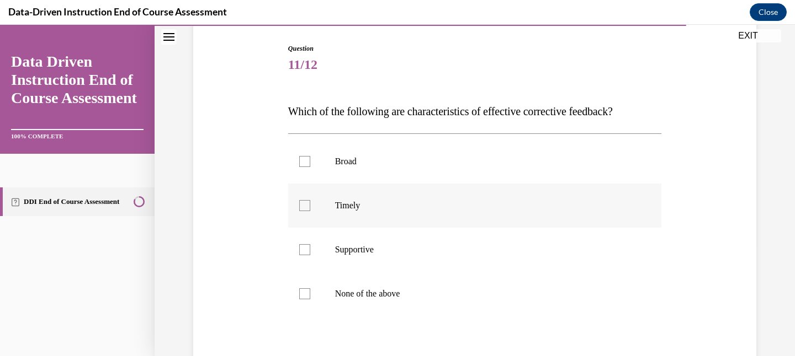
click at [486, 213] on label "Timely" at bounding box center [475, 206] width 374 height 44
click at [310, 211] on input "Timely" at bounding box center [304, 205] width 11 height 11
checkbox input "true"
click at [480, 254] on p "Supportive" at bounding box center [484, 249] width 299 height 11
click at [310, 254] on input "Supportive" at bounding box center [304, 249] width 11 height 11
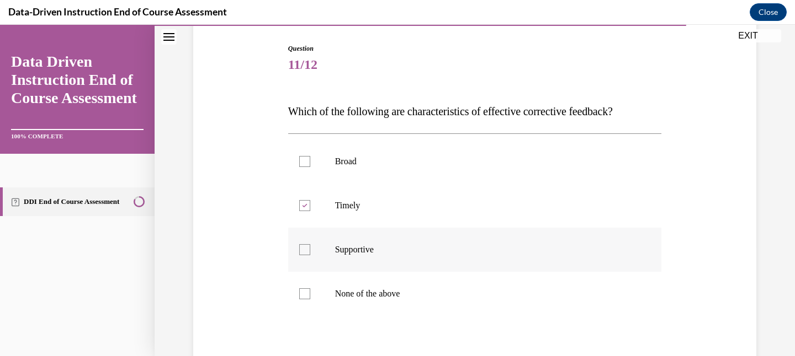
checkbox input "true"
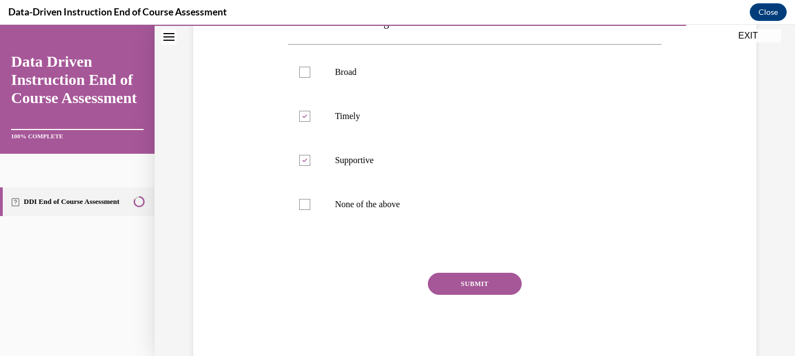
click at [476, 280] on button "SUBMIT" at bounding box center [475, 284] width 94 height 22
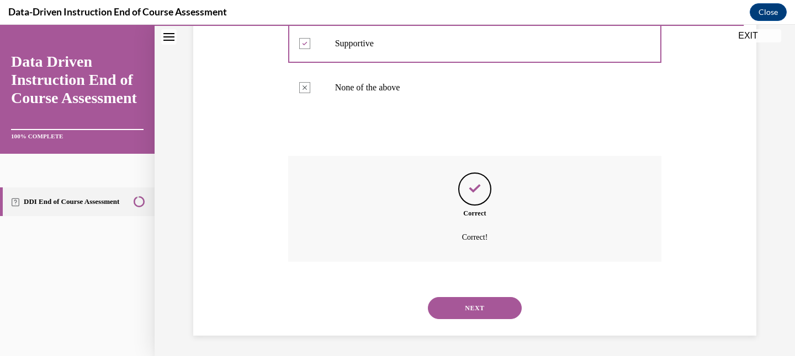
scroll to position [318, 0]
click at [476, 304] on button "NEXT" at bounding box center [475, 307] width 94 height 22
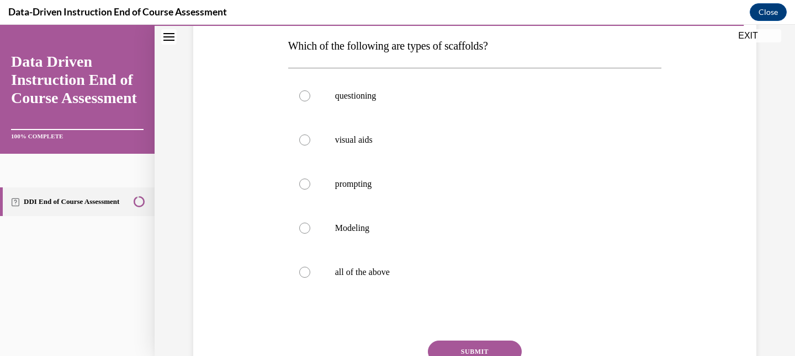
scroll to position [181, 0]
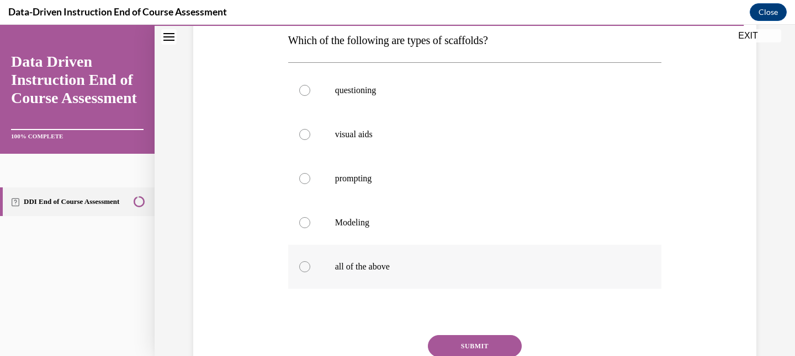
click at [476, 267] on p "all of the above" at bounding box center [484, 267] width 299 height 11
click at [310, 267] on input "all of the above" at bounding box center [304, 267] width 11 height 11
radio input "true"
click at [462, 346] on button "SUBMIT" at bounding box center [475, 347] width 94 height 22
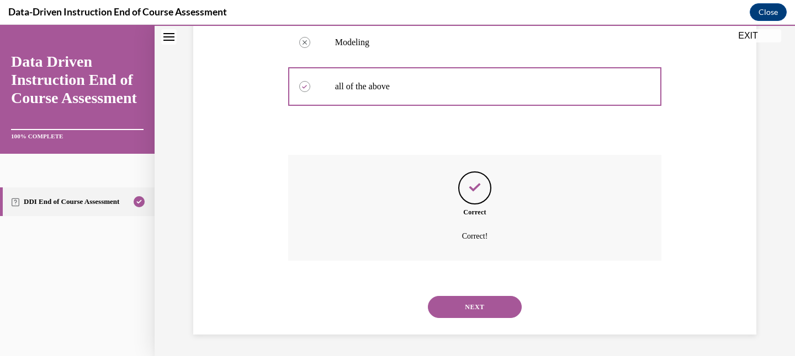
scroll to position [362, 0]
click at [469, 312] on button "NEXT" at bounding box center [475, 307] width 94 height 22
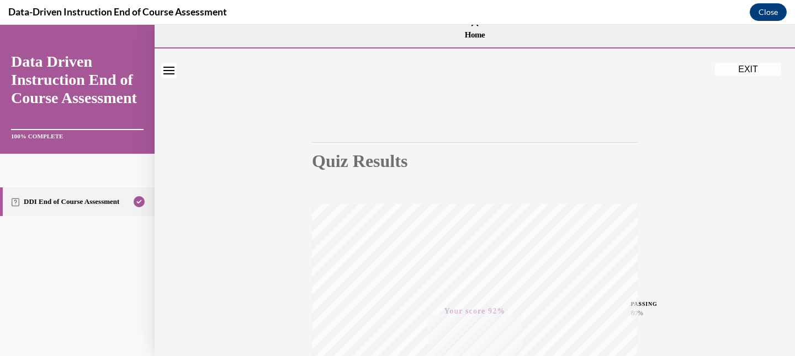
scroll to position [0, 0]
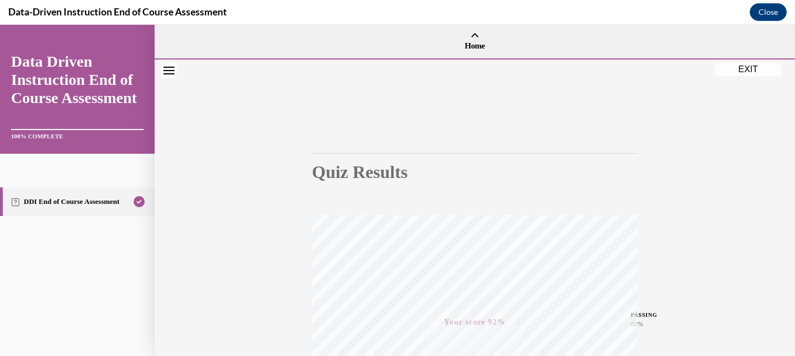
click at [739, 66] on button "EXIT" at bounding box center [748, 69] width 66 height 13
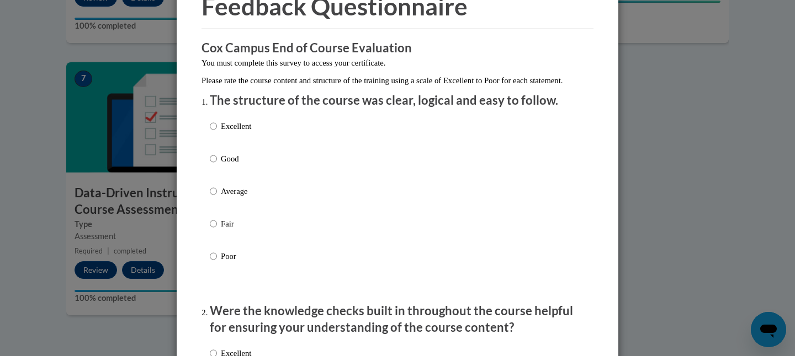
scroll to position [93, 0]
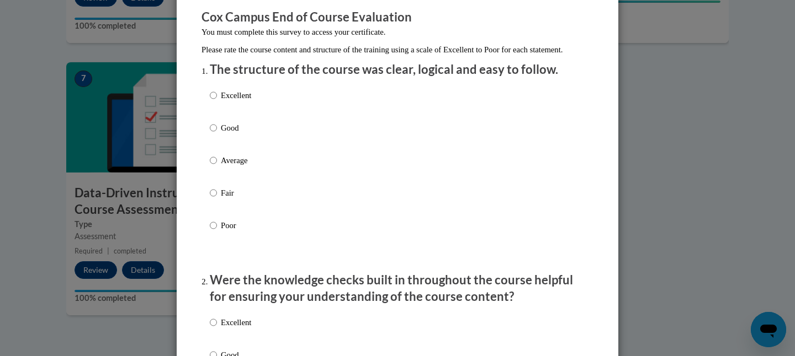
click at [259, 148] on div "Excellent Good Average Fair Poor" at bounding box center [397, 174] width 375 height 180
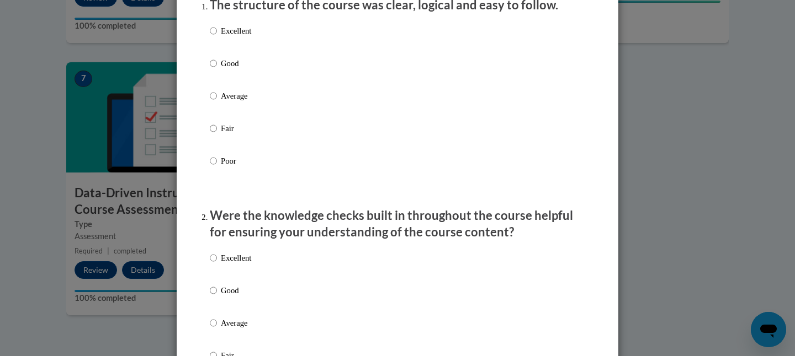
scroll to position [170, 0]
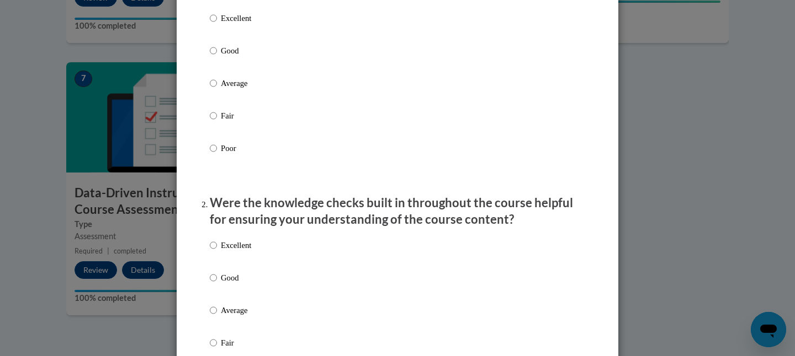
click at [233, 89] on p "Average" at bounding box center [236, 83] width 30 height 12
click at [217, 89] on input "Average" at bounding box center [213, 83] width 7 height 12
radio input "true"
click at [228, 74] on label "Good" at bounding box center [230, 60] width 41 height 30
click at [217, 57] on input "Good" at bounding box center [213, 51] width 7 height 12
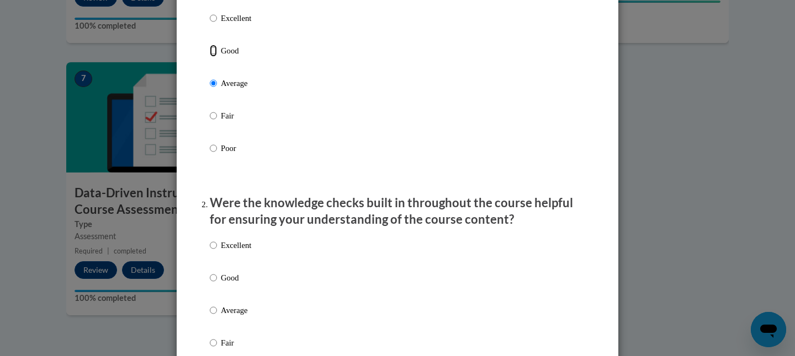
radio input "true"
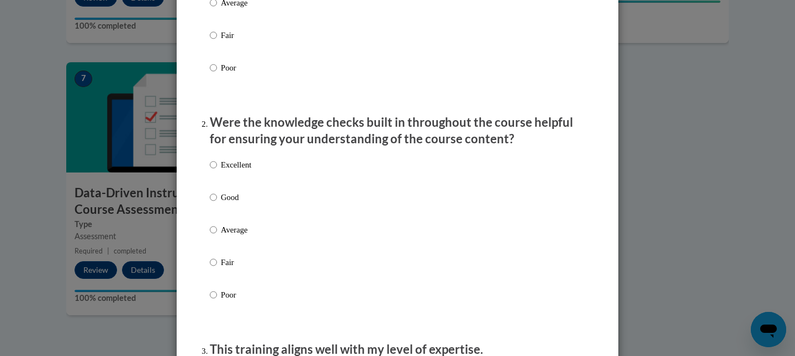
scroll to position [340, 0]
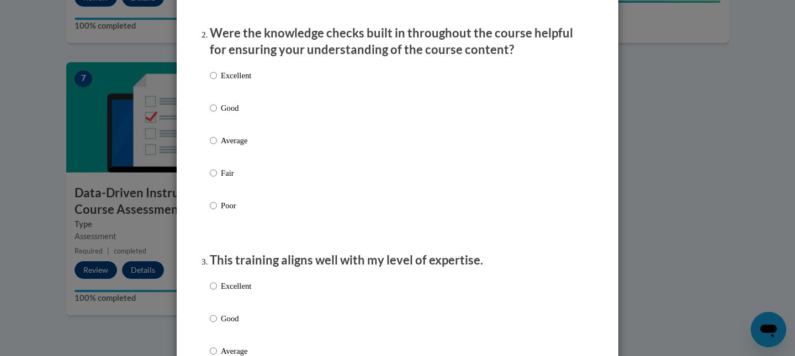
click at [233, 114] on p "Good" at bounding box center [236, 108] width 30 height 12
click at [217, 114] on input "Good" at bounding box center [213, 108] width 7 height 12
radio input "true"
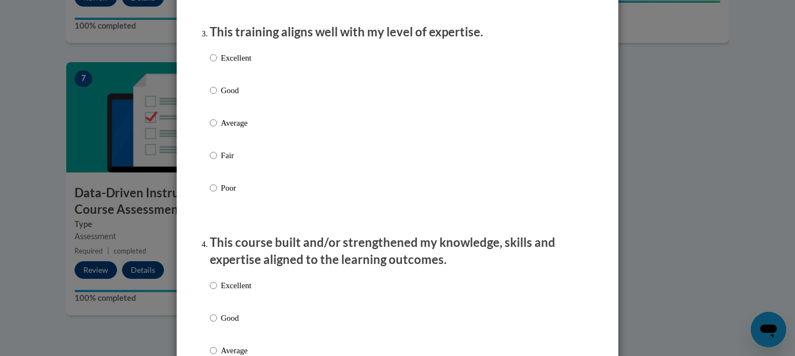
scroll to position [582, 0]
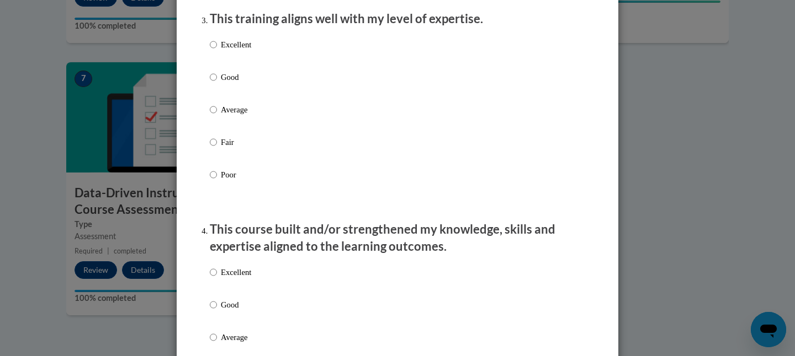
click at [232, 116] on p "Average" at bounding box center [236, 110] width 30 height 12
click at [217, 116] on input "Average" at bounding box center [213, 110] width 7 height 12
radio input "true"
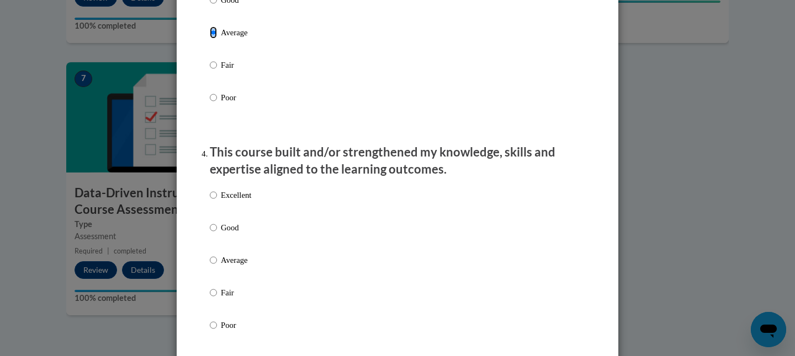
scroll to position [690, 0]
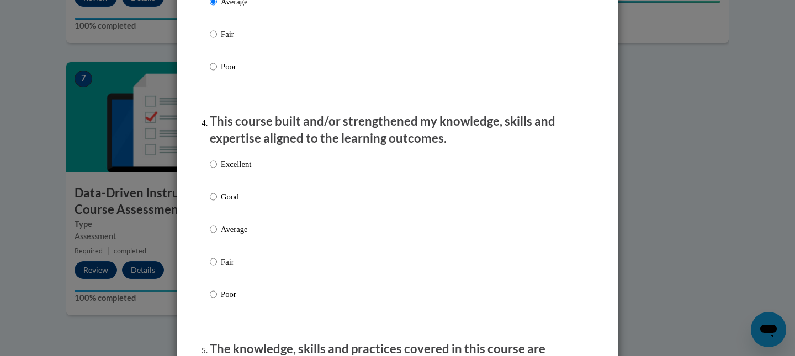
click at [231, 221] on label "Good" at bounding box center [230, 206] width 41 height 30
click at [217, 203] on input "Good" at bounding box center [213, 197] width 7 height 12
radio input "true"
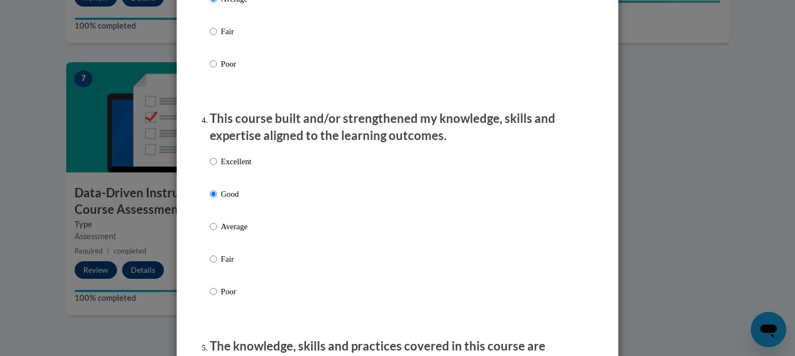
click at [233, 248] on label "Average" at bounding box center [230, 236] width 41 height 30
click at [217, 233] on input "Average" at bounding box center [213, 227] width 7 height 12
radio input "true"
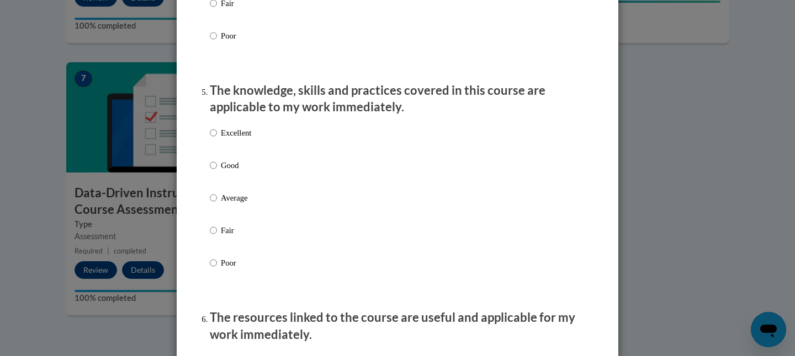
scroll to position [957, 0]
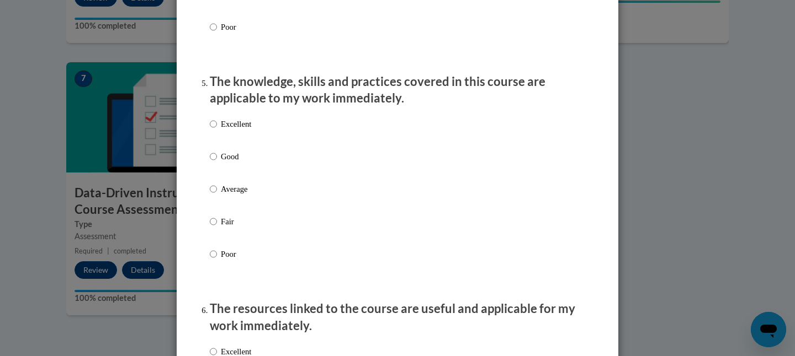
click at [236, 195] on p "Average" at bounding box center [236, 189] width 30 height 12
click at [217, 195] on input "Average" at bounding box center [213, 189] width 7 height 12
radio input "true"
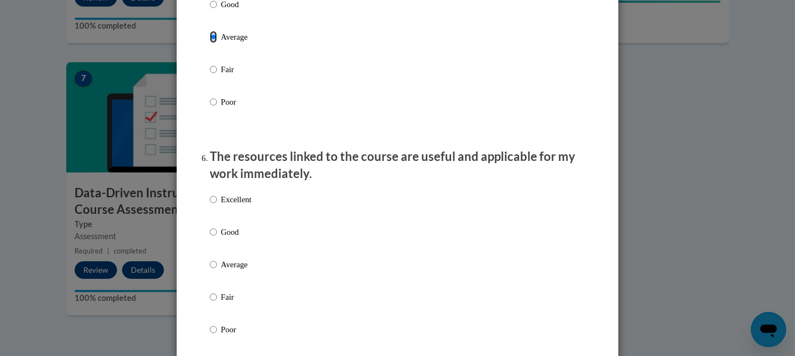
scroll to position [1212, 0]
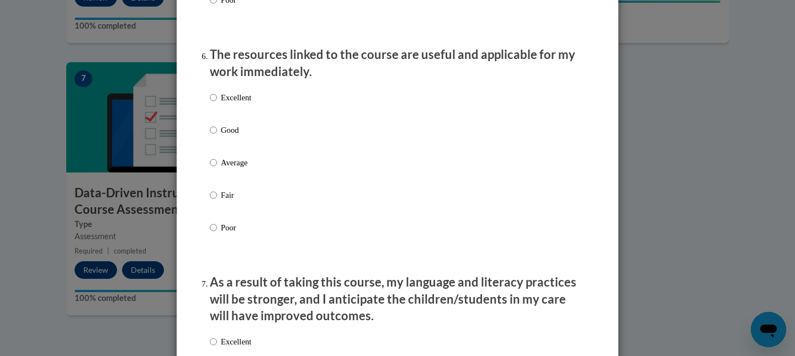
click at [232, 169] on p "Average" at bounding box center [236, 163] width 30 height 12
click at [217, 169] on input "Average" at bounding box center [213, 163] width 7 height 12
radio input "true"
click at [227, 147] on label "Good" at bounding box center [230, 139] width 41 height 30
click at [217, 136] on input "Good" at bounding box center [213, 130] width 7 height 12
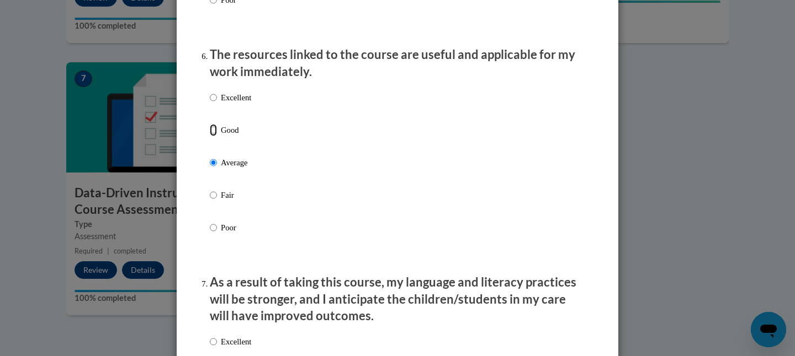
radio input "true"
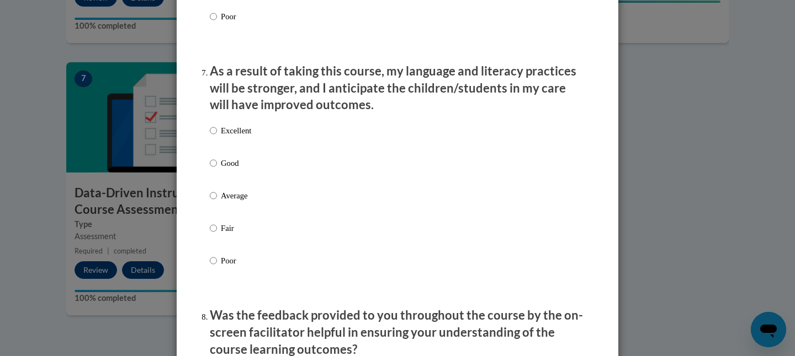
scroll to position [1458, 0]
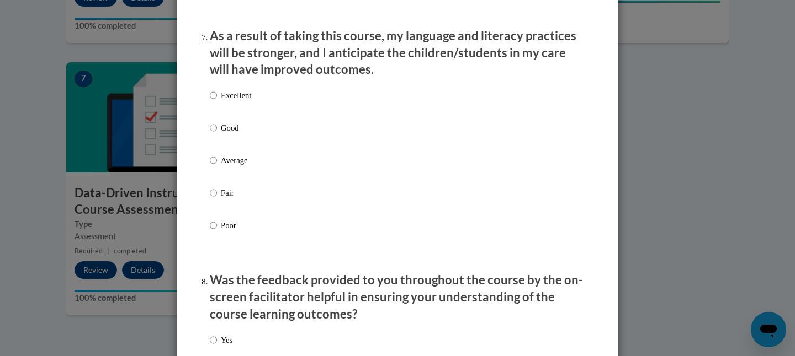
click at [228, 146] on label "Good" at bounding box center [230, 137] width 41 height 30
click at [217, 134] on input "Good" at bounding box center [213, 128] width 7 height 12
radio input "true"
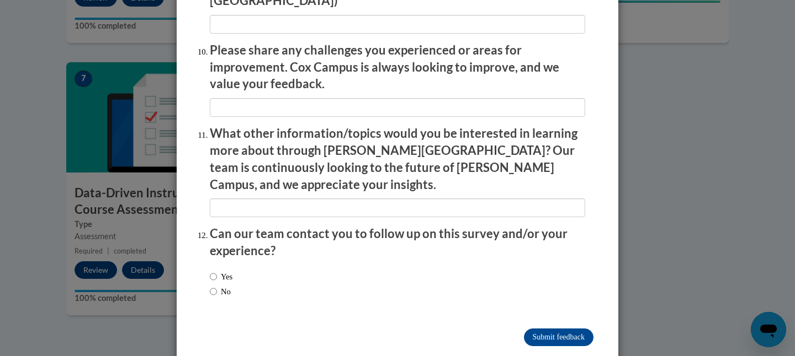
scroll to position [1939, 0]
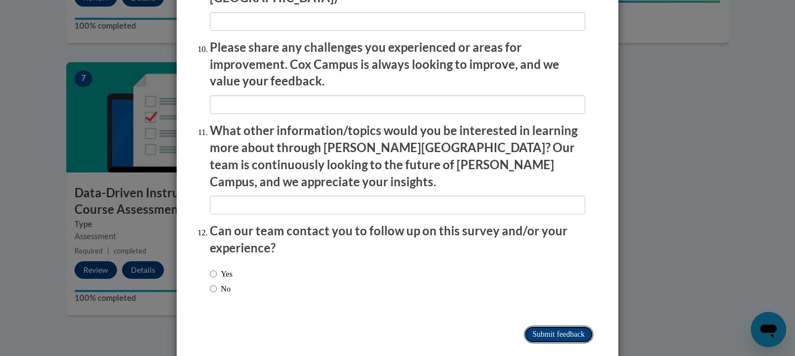
click at [554, 326] on input "Submit feedback" at bounding box center [559, 335] width 70 height 18
